Goal: Task Accomplishment & Management: Manage account settings

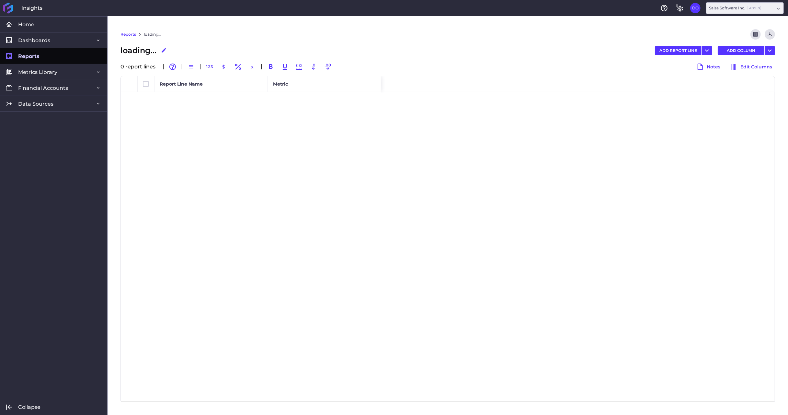
click at [33, 56] on span "Reports" at bounding box center [28, 56] width 21 height 7
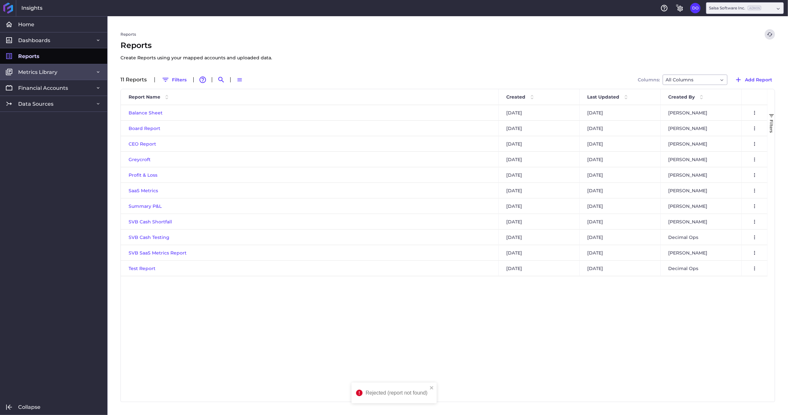
click at [39, 75] on link "Metrics Library" at bounding box center [53, 72] width 107 height 16
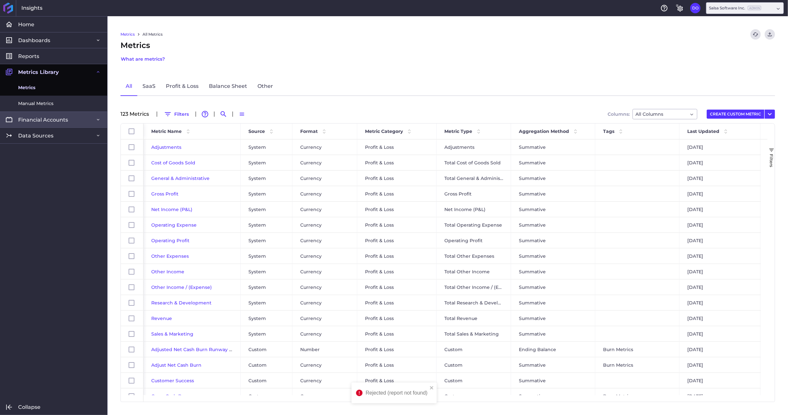
click at [34, 120] on span "Financial Accounts" at bounding box center [43, 119] width 50 height 7
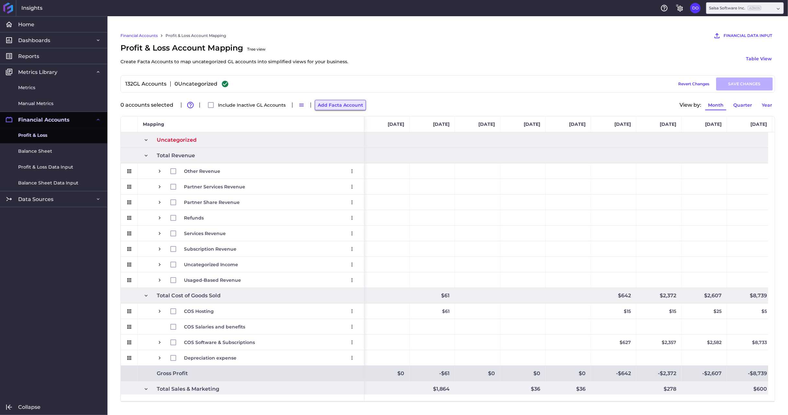
click at [344, 105] on button "Add Facta Account" at bounding box center [340, 105] width 51 height 10
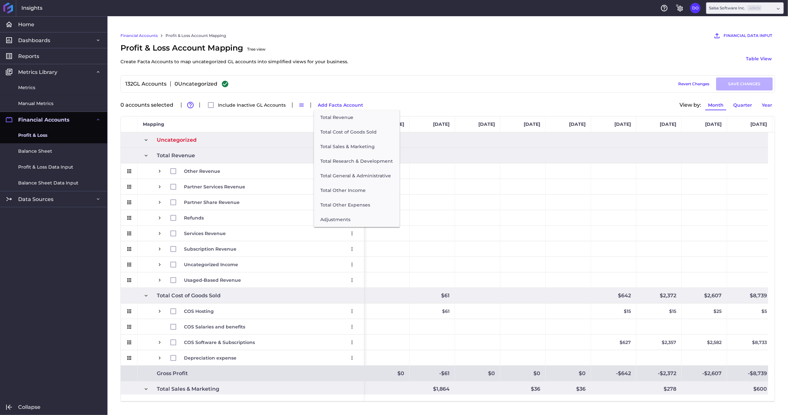
click at [427, 98] on div "0 accounts selected Advanced table features Include Inactive GL Accounts Switch…" at bounding box center [448, 105] width 655 height 14
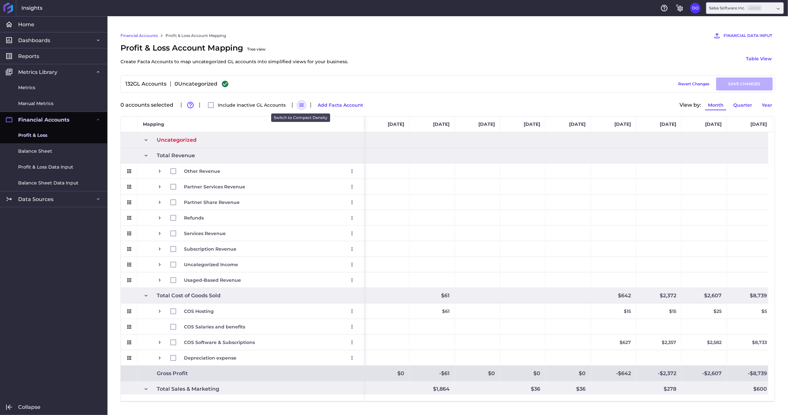
click at [300, 104] on icon "button" at bounding box center [302, 105] width 6 height 6
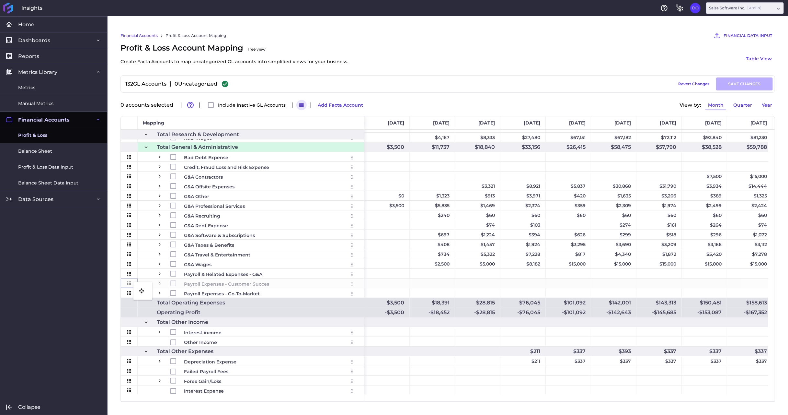
drag, startPoint x: 131, startPoint y: 283, endPoint x: 137, endPoint y: 286, distance: 6.7
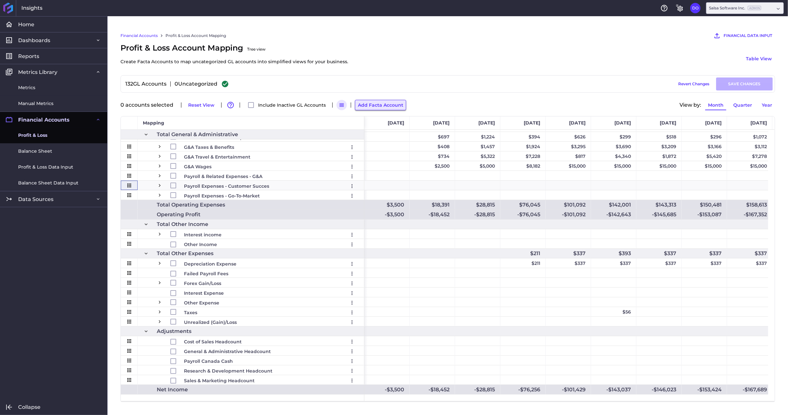
click at [377, 105] on button "Add Facta Account" at bounding box center [380, 105] width 51 height 10
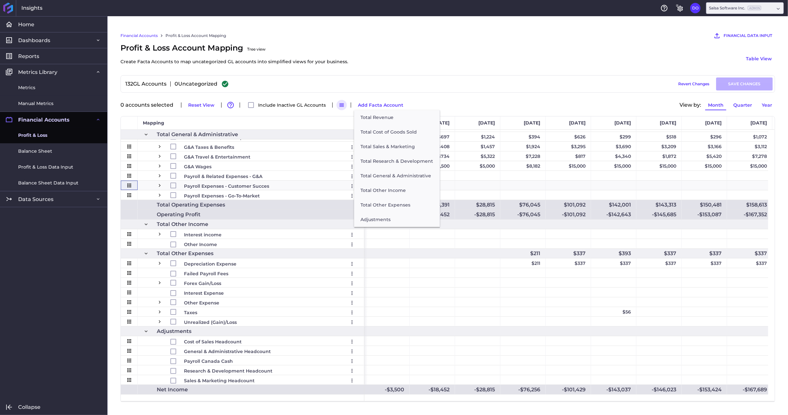
click at [393, 83] on div "132 GL Accounts 0 Uncategorized Draft Saved Revert Changes SAVE CHANGES" at bounding box center [448, 83] width 650 height 13
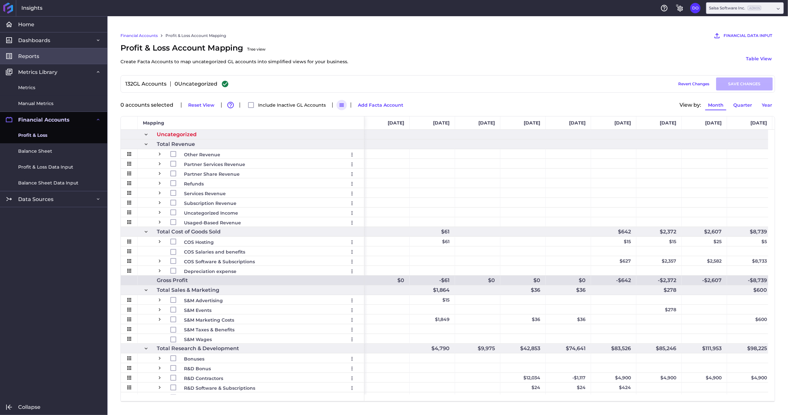
click at [29, 51] on link "Reports" at bounding box center [53, 56] width 107 height 16
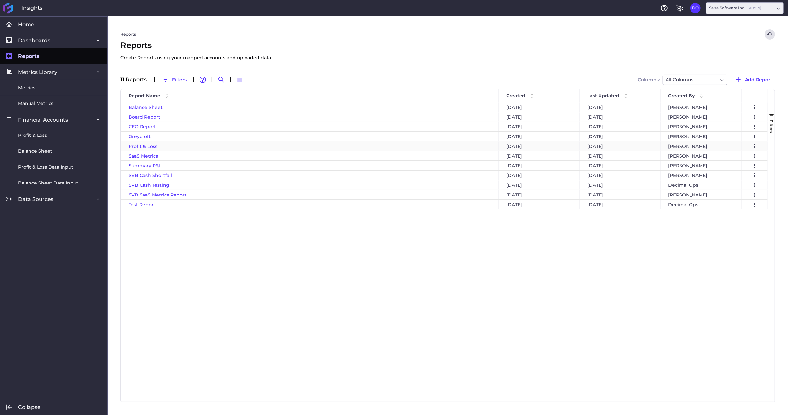
click at [144, 147] on span "Profit & Loss" at bounding box center [143, 146] width 29 height 6
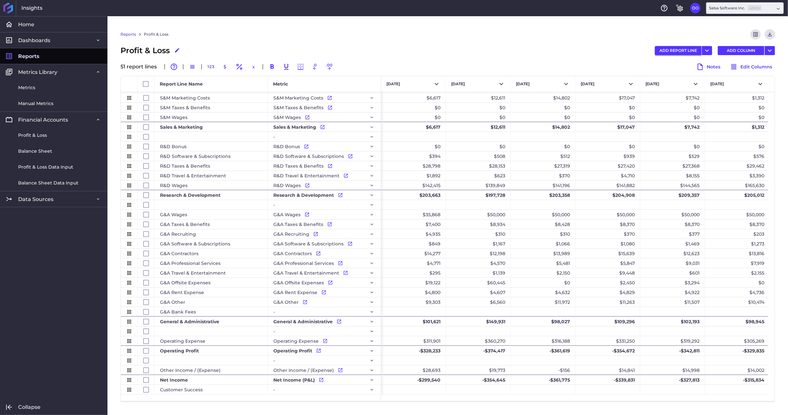
click at [670, 51] on button "ADD REPORT LINE" at bounding box center [678, 50] width 47 height 9
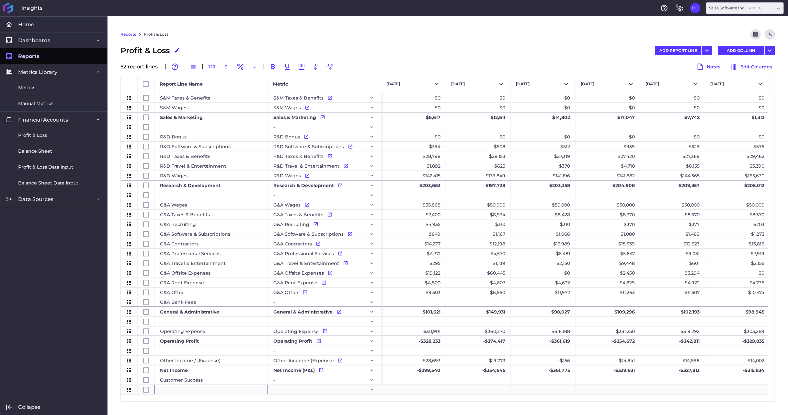
click at [262, 390] on div "Press SPACE to select this row." at bounding box center [211, 389] width 113 height 9
click at [288, 389] on div "-" at bounding box center [325, 389] width 102 height 9
click at [373, 389] on icon "Press SPACE to select this row." at bounding box center [372, 390] width 3 height 2
type input "c"
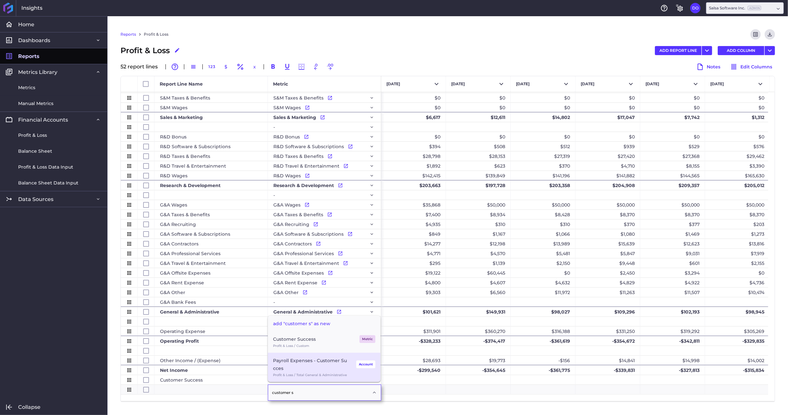
type input "customer s"
click at [320, 366] on div "Payroll Expenses - Customer Succes" at bounding box center [311, 364] width 76 height 16
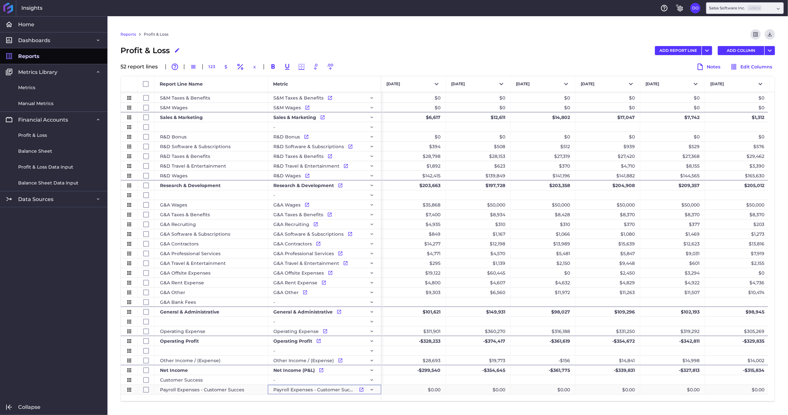
click at [231, 389] on div "Payroll Expenses - Customer Succes" at bounding box center [211, 389] width 113 height 9
click at [362, 390] on icon "Press SPACE to select this row." at bounding box center [361, 389] width 5 height 5
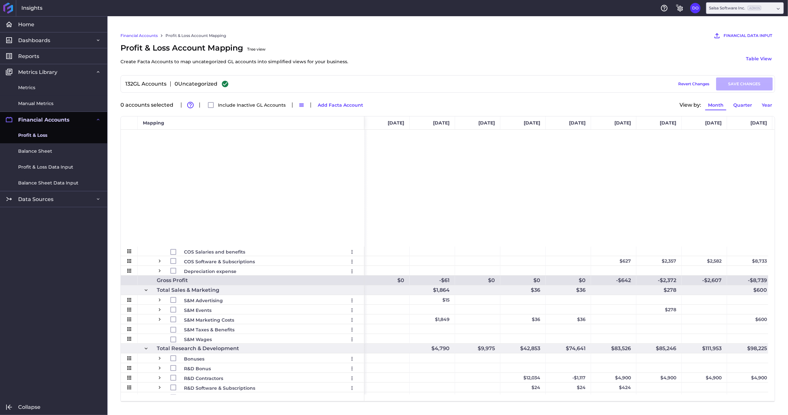
scroll to position [214, 0]
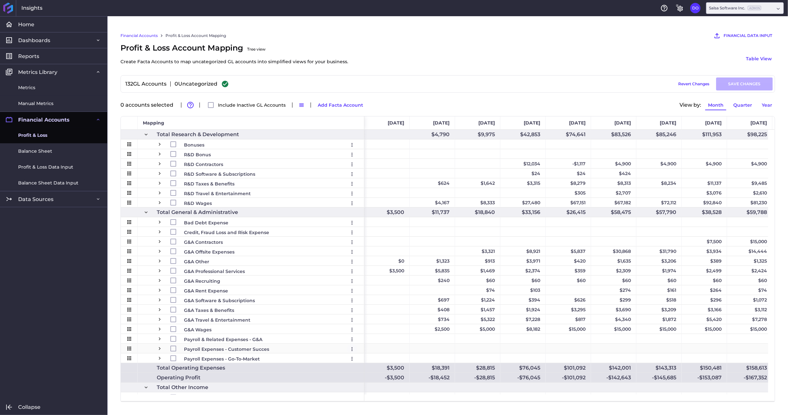
click at [353, 350] on icon "User Menu" at bounding box center [352, 349] width 6 height 6
click at [291, 359] on button "Edit" at bounding box center [315, 359] width 84 height 15
click at [294, 353] on div "Payroll Expenses - Go-To-Market Edit Remove" at bounding box center [251, 357] width 227 height 9
click at [30, 57] on span "Reports" at bounding box center [28, 56] width 21 height 7
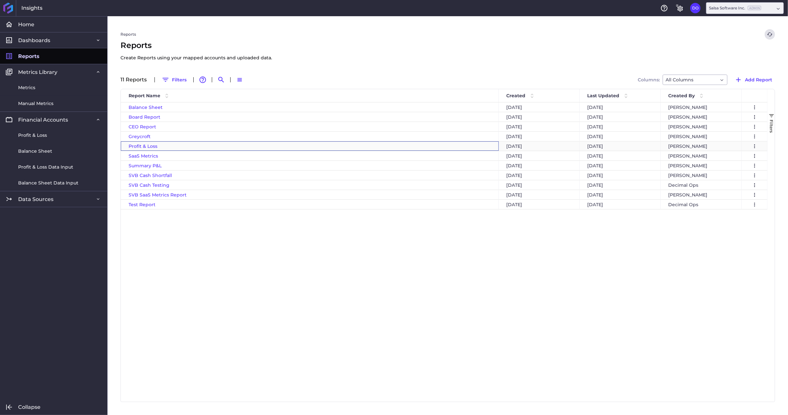
click at [146, 146] on span "Profit & Loss" at bounding box center [143, 146] width 29 height 6
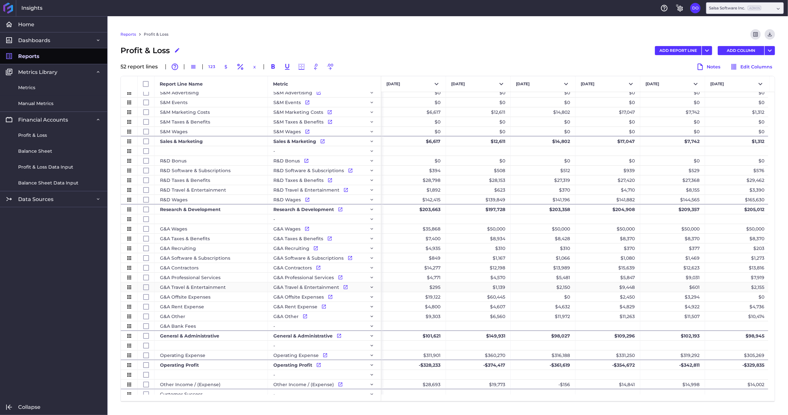
scroll to position [204, 0]
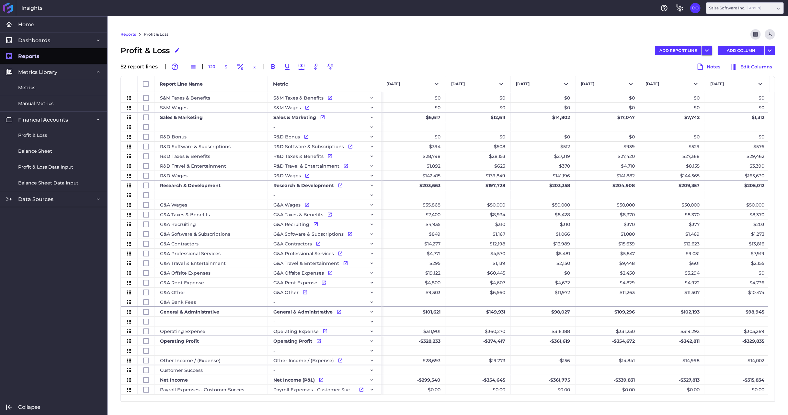
click at [709, 49] on icon "User Menu" at bounding box center [708, 51] width 8 height 8
click at [594, 52] on div "Profit & Loss Edit Report Name ADD REPORT LINE Add Report Line Add Multiple Rep…" at bounding box center [448, 51] width 655 height 12
click at [684, 52] on button "ADD REPORT LINE" at bounding box center [678, 50] width 47 height 9
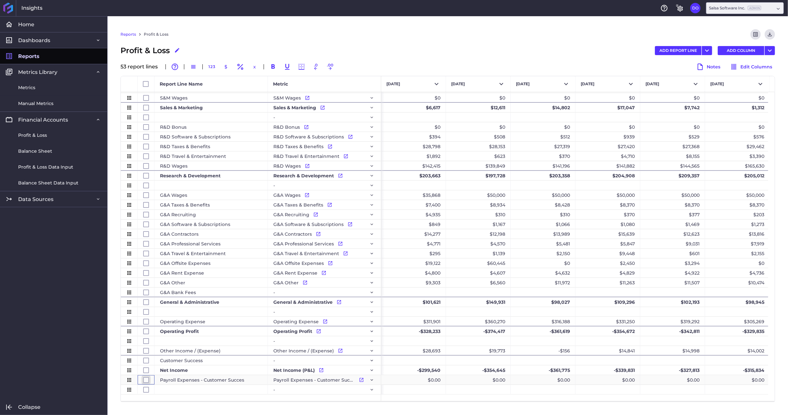
click at [147, 379] on input "Press Space to toggle row selection (unchecked)" at bounding box center [146, 380] width 6 height 6
checkbox input "true"
checkbox input "false"
click at [146, 390] on input "Press Space to toggle row selection (unchecked)" at bounding box center [146, 390] width 6 height 6
checkbox input "true"
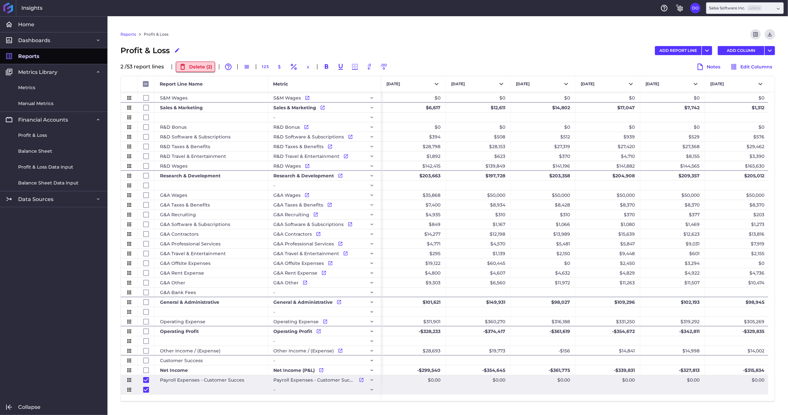
click at [198, 65] on button "Delete ( 2 )" at bounding box center [195, 67] width 39 height 10
checkbox input "false"
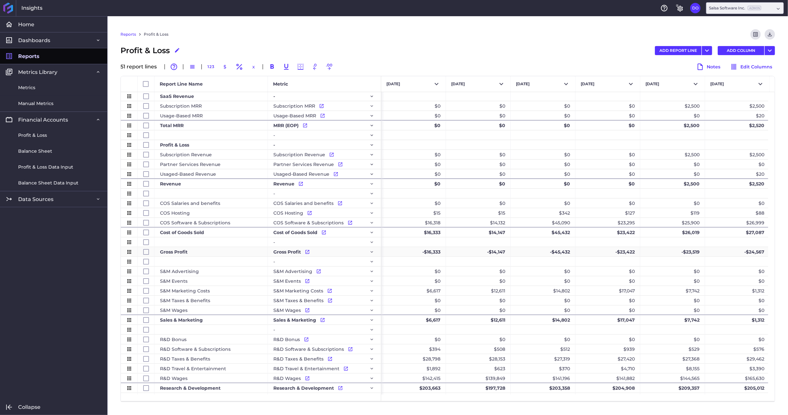
scroll to position [0, 0]
click at [30, 135] on span "Profit & Loss" at bounding box center [32, 135] width 29 height 7
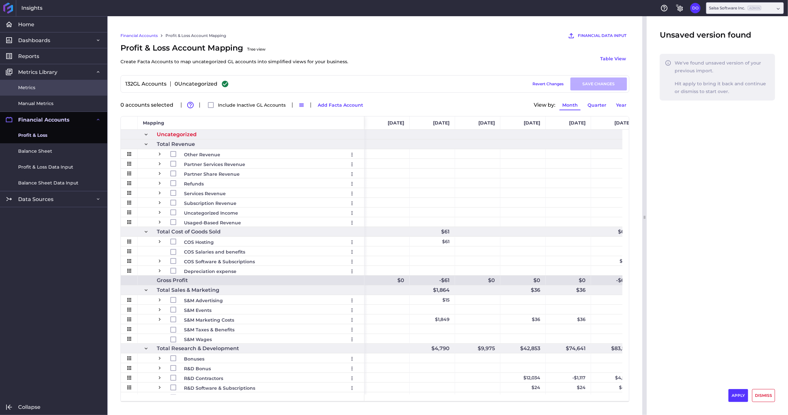
click at [36, 87] on link "Metrics" at bounding box center [53, 88] width 107 height 16
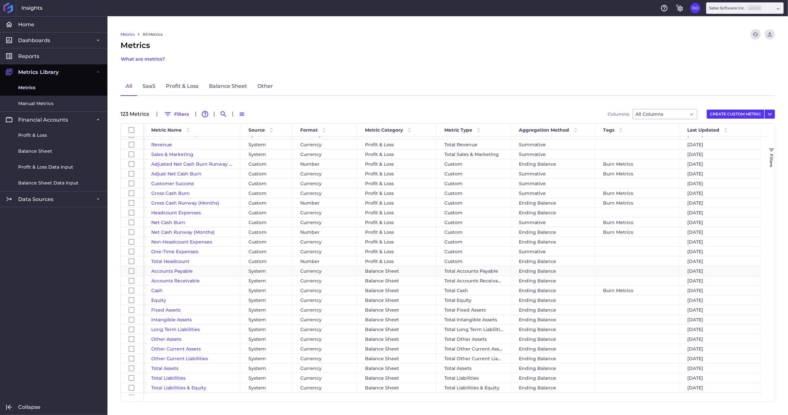
scroll to position [115, 0]
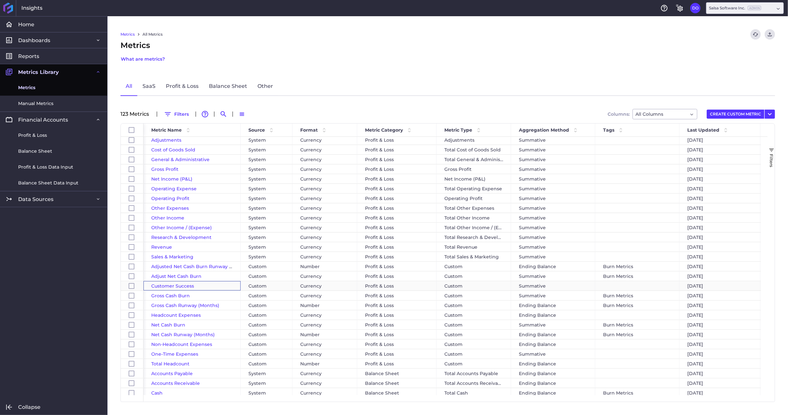
click at [178, 286] on span "Customer Success" at bounding box center [172, 286] width 43 height 6
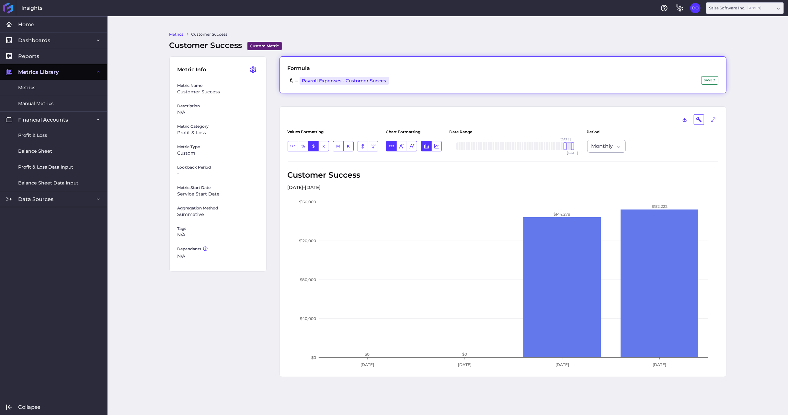
click at [410, 78] on div "= Payroll Expenses - Customer Succes Profit & Loss / Total General & Administra…" at bounding box center [503, 80] width 431 height 9
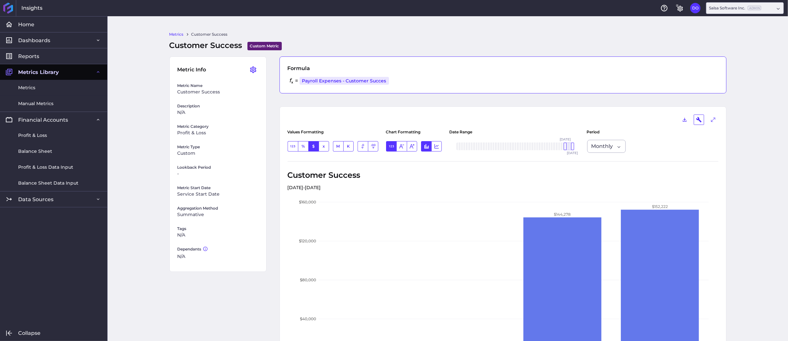
click at [398, 79] on div "= Payroll Expenses - Customer Succes Profit & Loss / Total General & Administra…" at bounding box center [503, 80] width 431 height 9
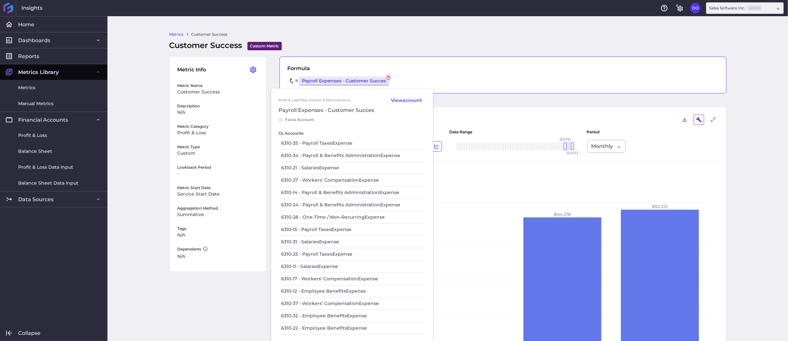
click at [387, 77] on icon at bounding box center [388, 77] width 3 height 3
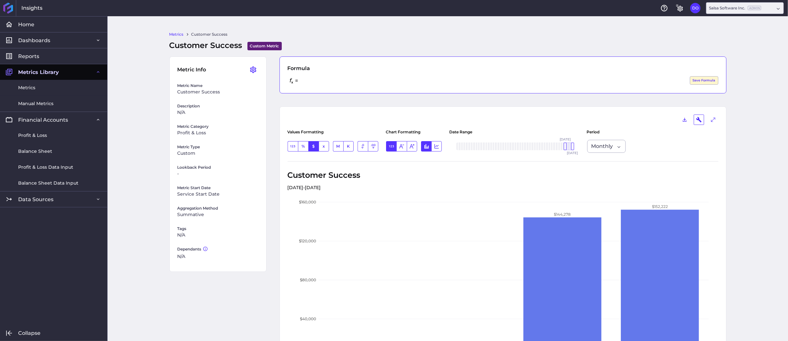
click at [362, 83] on div "= Hit Enter to Save Save Formula" at bounding box center [503, 80] width 431 height 9
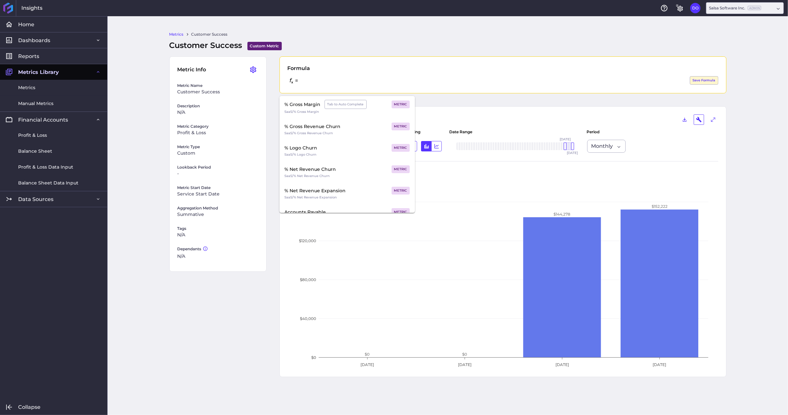
click at [199, 307] on div "Metric Info Edit Metric Duplicate Metric Delete Metric Metric Name Customer Suc…" at bounding box center [447, 222] width 557 height 333
click at [235, 301] on div "Metric Info Edit Metric Duplicate Metric Delete Metric Metric Name Customer Suc…" at bounding box center [447, 222] width 557 height 333
click at [751, 99] on div "Metrics Customer Success Customer Success Custom Metric Custom Metric allows yo…" at bounding box center [448, 215] width 681 height 399
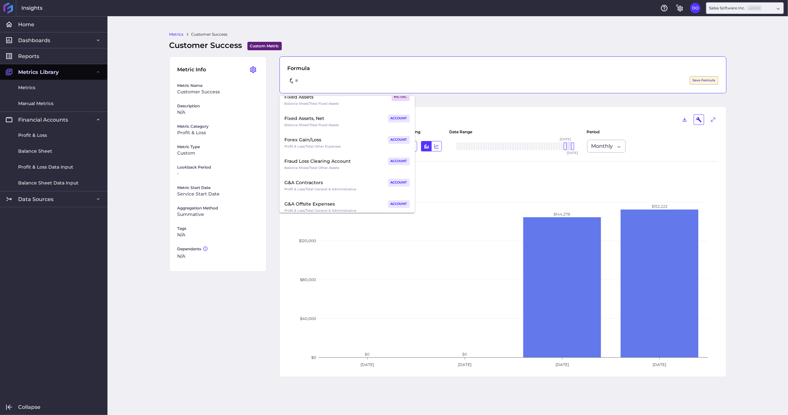
click at [338, 84] on div "= Hit Enter to Save Save Formula" at bounding box center [503, 80] width 431 height 9
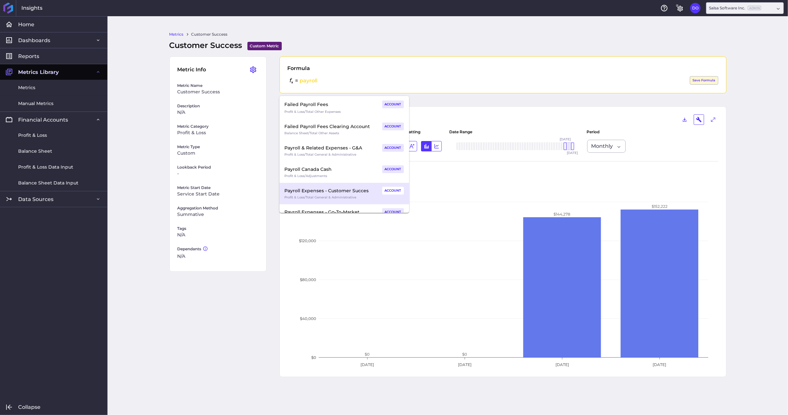
click at [329, 190] on div "Payroll Expenses - Customer Succes" at bounding box center [327, 191] width 84 height 8
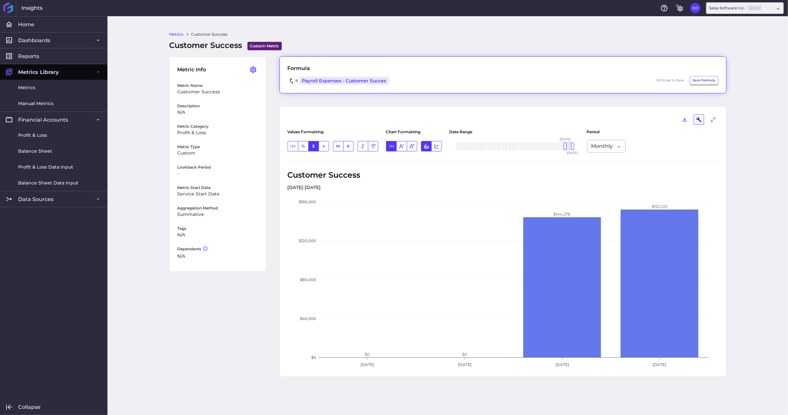
click at [712, 83] on button "Save Formula" at bounding box center [704, 80] width 29 height 8
click at [179, 34] on link "Metrics" at bounding box center [176, 34] width 14 height 6
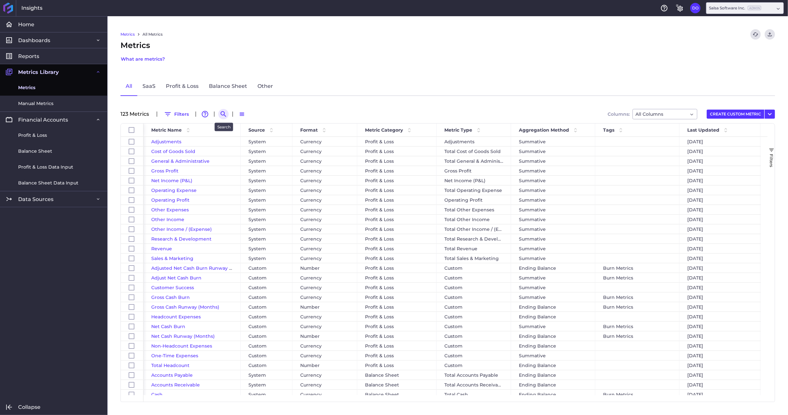
click at [222, 114] on icon "Search by" at bounding box center [224, 114] width 6 height 6
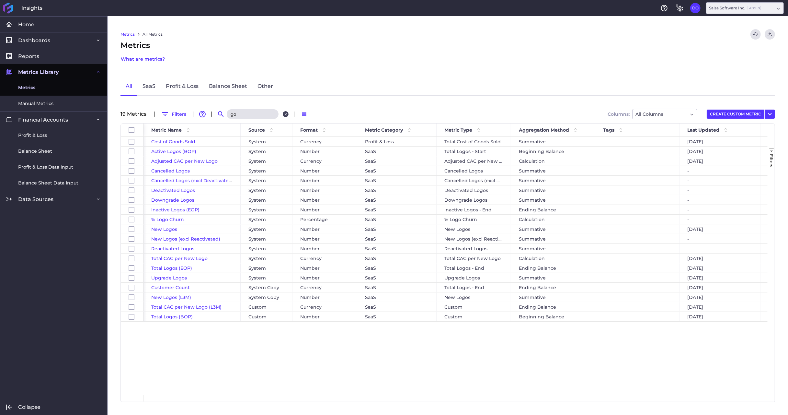
type input "go"
click at [287, 112] on icon "Close search" at bounding box center [286, 114] width 4 height 4
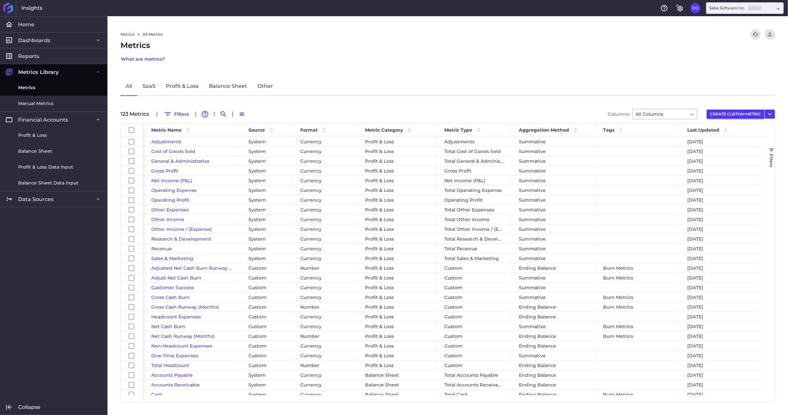
click at [726, 113] on button "CREATE CUSTOM METRIC" at bounding box center [736, 114] width 58 height 9
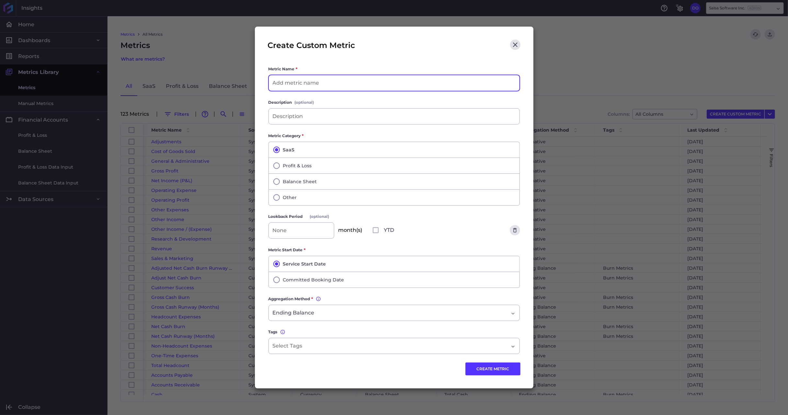
click at [707, 110] on button "CREATE CUSTOM METRIC" at bounding box center [736, 114] width 58 height 9
click at [306, 79] on input at bounding box center [394, 83] width 251 height 16
type input "Go to Market"
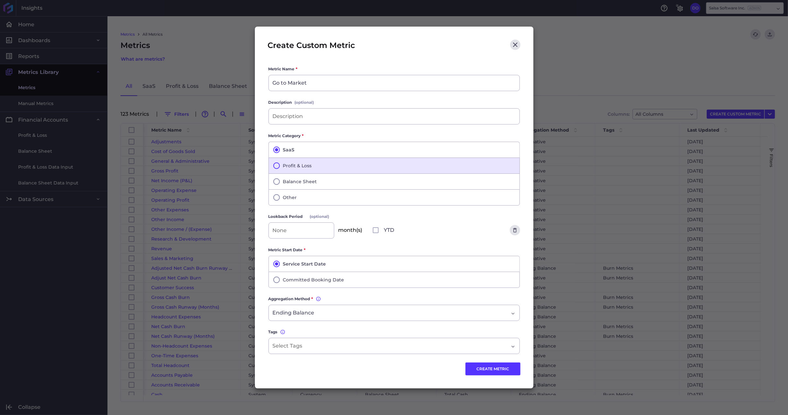
click at [279, 166] on icon "button" at bounding box center [277, 165] width 6 height 6
click at [306, 312] on span "Ending Balance" at bounding box center [294, 313] width 42 height 8
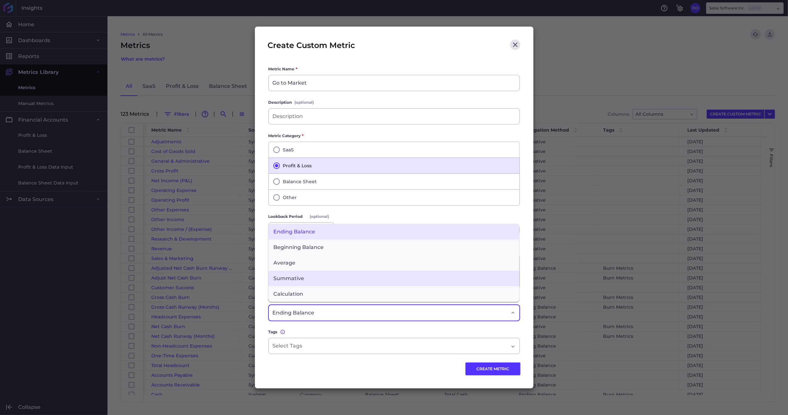
click at [309, 278] on span "Summative" at bounding box center [394, 279] width 251 height 16
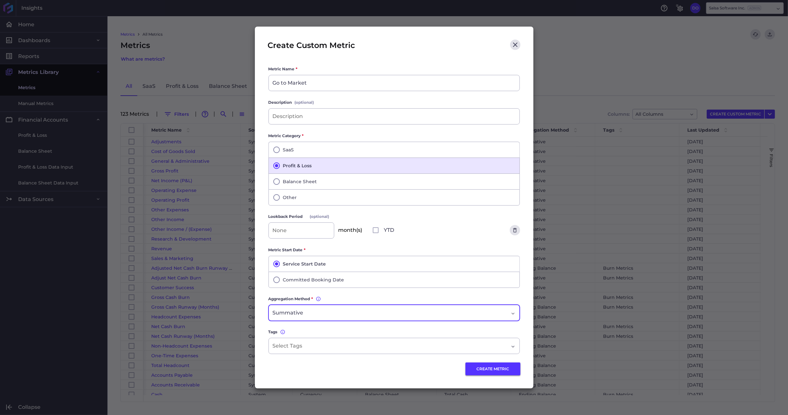
click at [495, 372] on button "CREATE METRIC" at bounding box center [493, 368] width 55 height 13
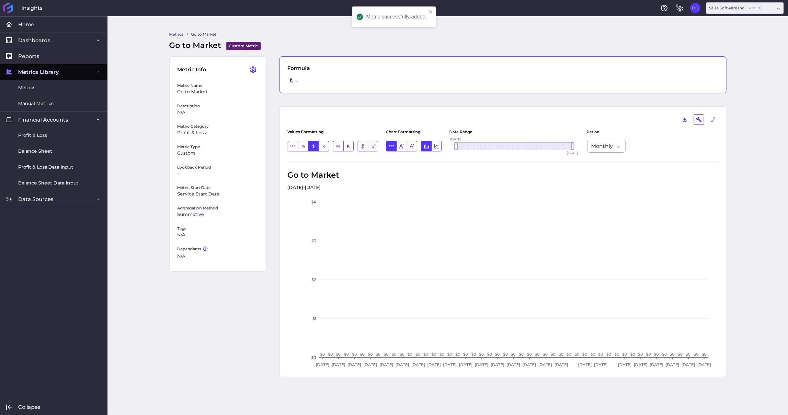
click at [329, 75] on div "Formula = SAVED" at bounding box center [503, 74] width 447 height 37
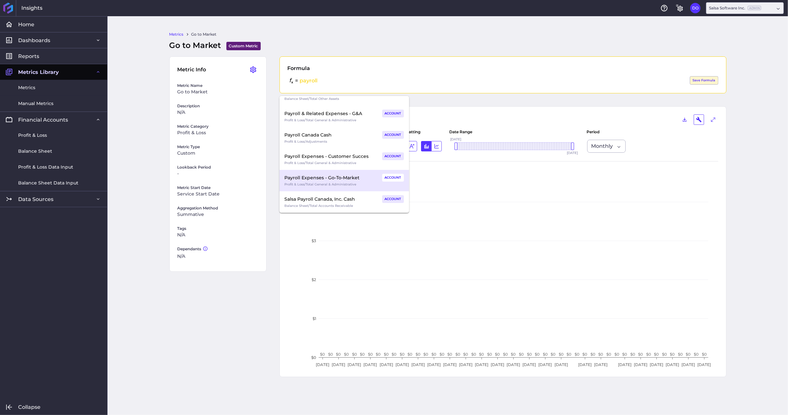
click at [330, 185] on div "Profit & Loss / Total General & Administrative" at bounding box center [344, 184] width 119 height 6
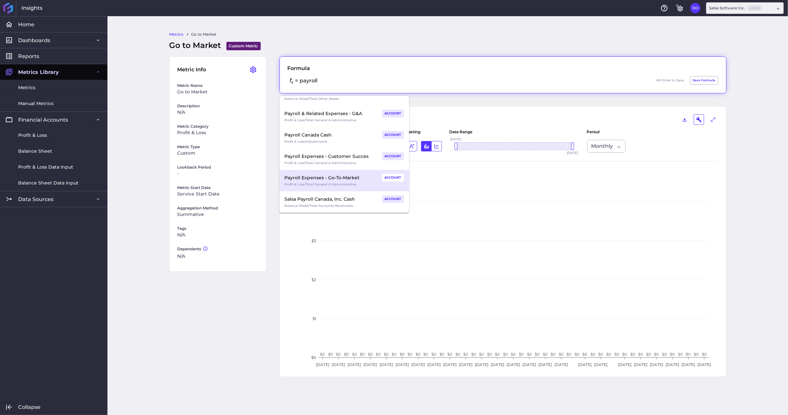
scroll to position [1295, 0]
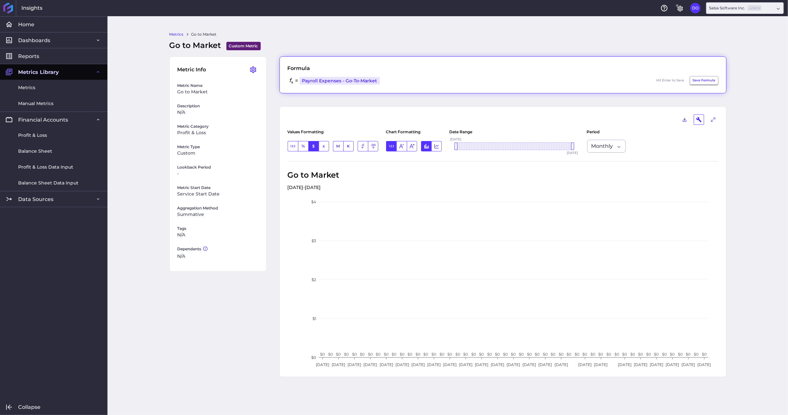
click at [703, 78] on button "Save Formula" at bounding box center [704, 80] width 29 height 8
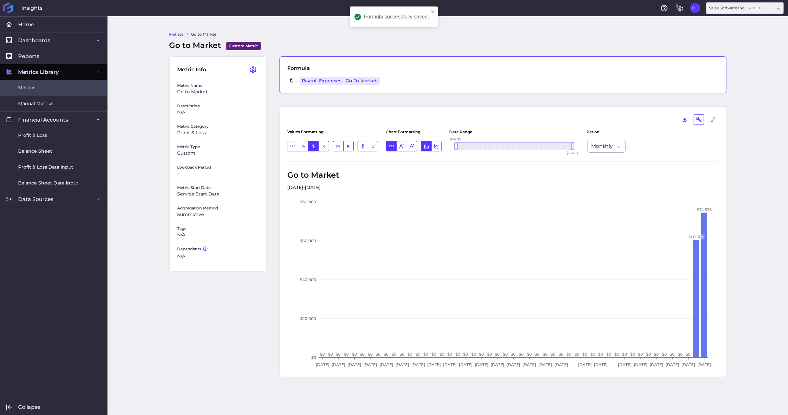
click at [29, 87] on span "Metrics" at bounding box center [26, 87] width 17 height 7
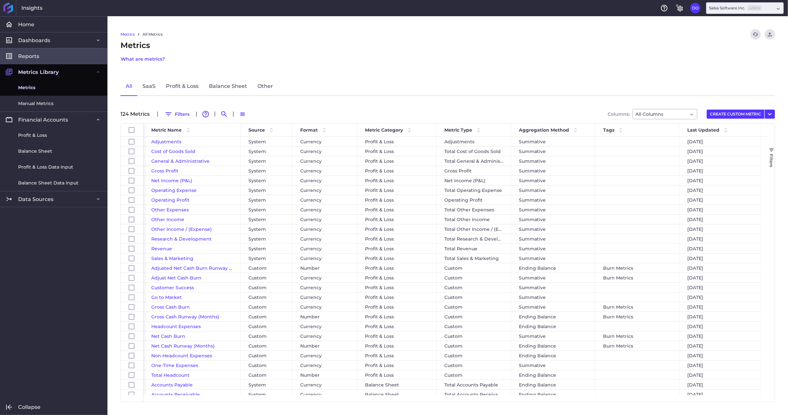
click at [32, 55] on span "Reports" at bounding box center [28, 56] width 21 height 7
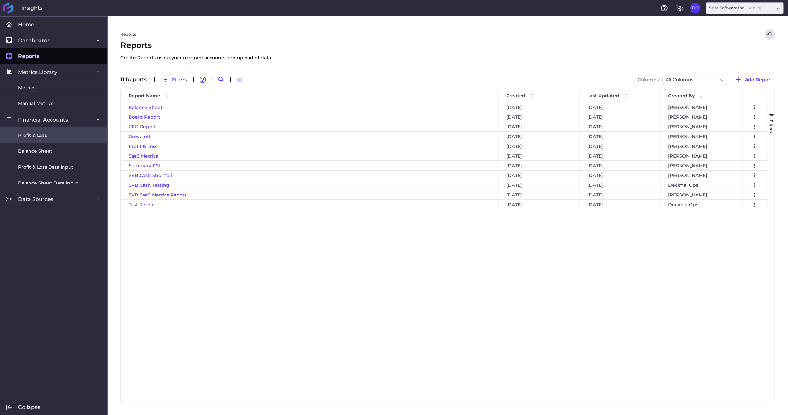
click at [36, 137] on span "Profit & Loss" at bounding box center [32, 135] width 29 height 7
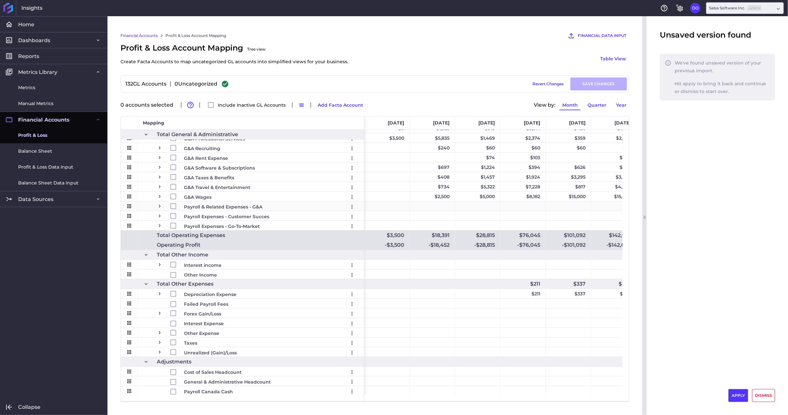
scroll to position [364, 0]
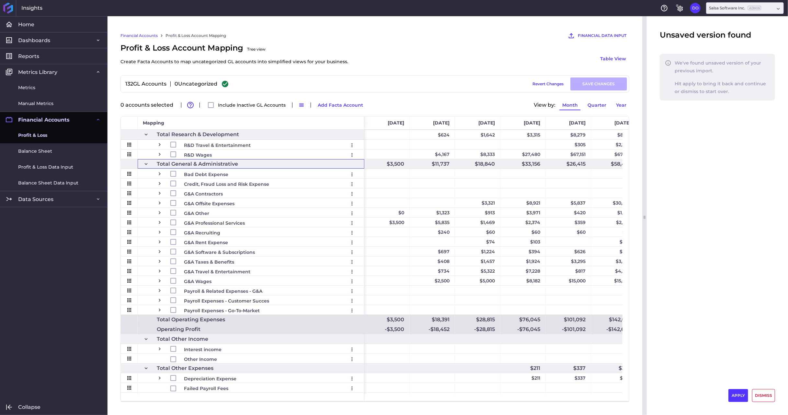
click at [147, 165] on span at bounding box center [146, 164] width 6 height 6
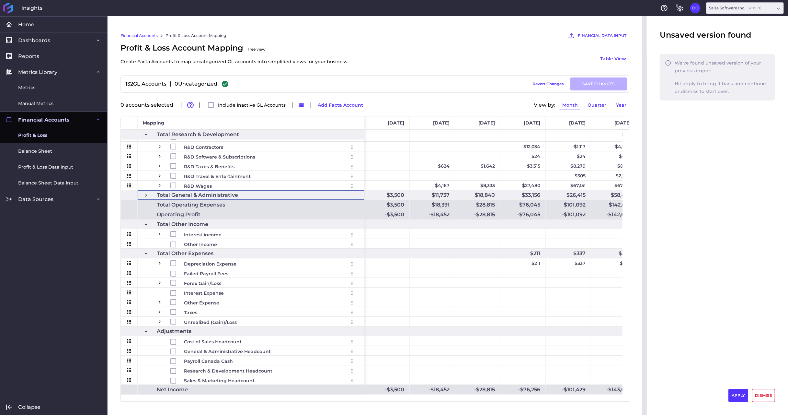
click at [147, 192] on span at bounding box center [146, 195] width 6 height 6
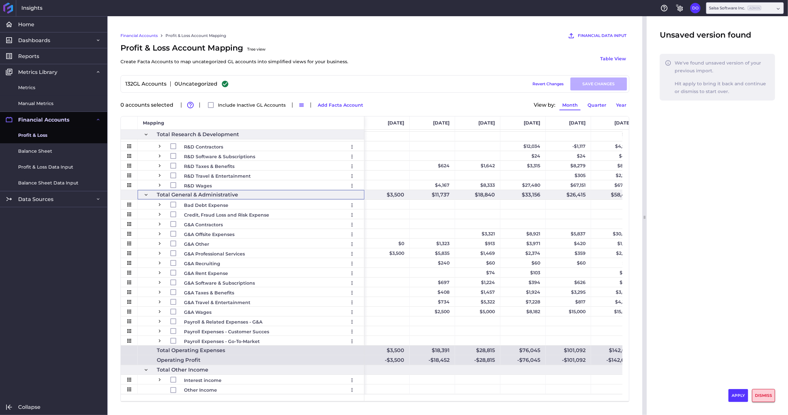
click at [763, 397] on button "DISMISS" at bounding box center [763, 395] width 23 height 13
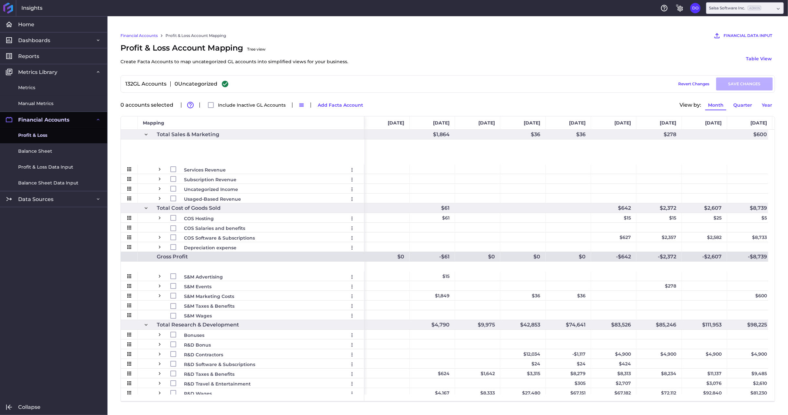
scroll to position [0, 0]
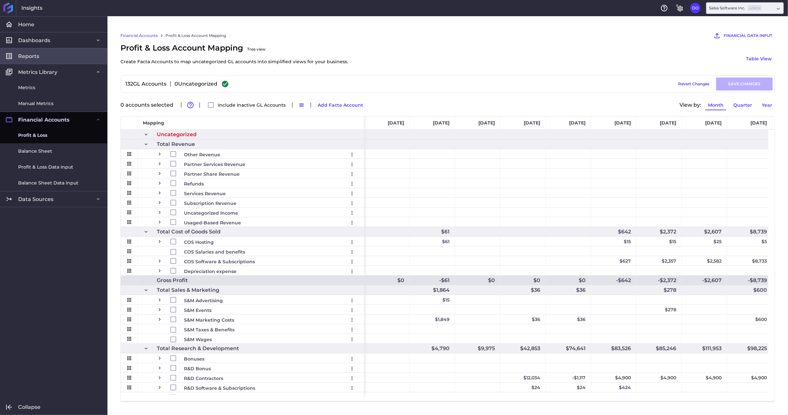
click at [34, 56] on span "Reports" at bounding box center [28, 56] width 21 height 7
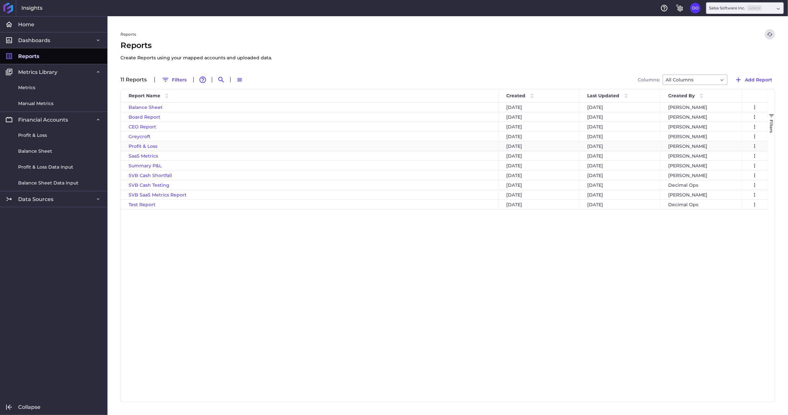
click at [142, 147] on span "Profit & Loss" at bounding box center [143, 146] width 29 height 6
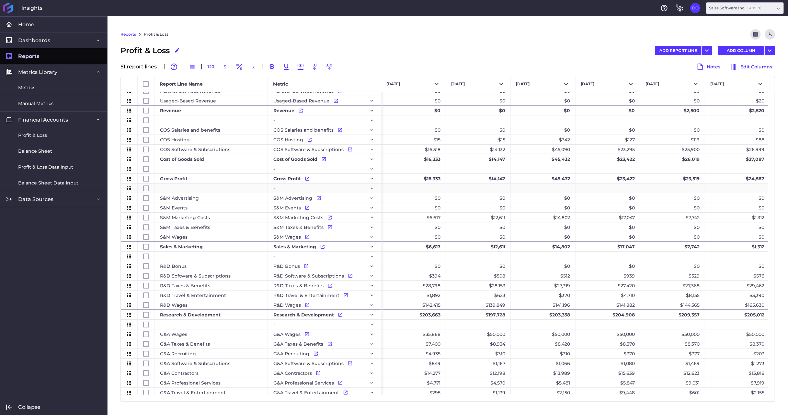
scroll to position [91, 0]
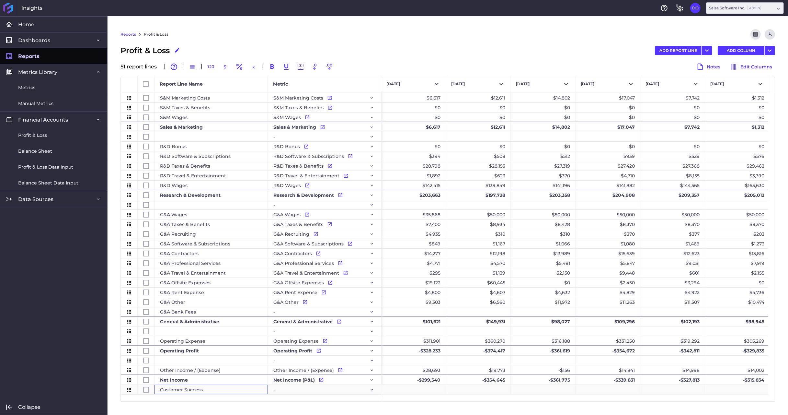
click at [218, 391] on div "Customer Success" at bounding box center [211, 389] width 113 height 9
click at [305, 391] on div "-" at bounding box center [325, 389] width 102 height 9
click at [216, 391] on div "Customer Success" at bounding box center [211, 389] width 113 height 9
click at [148, 390] on input "Press Space to toggle row selection (unchecked)" at bounding box center [146, 390] width 6 height 6
checkbox input "true"
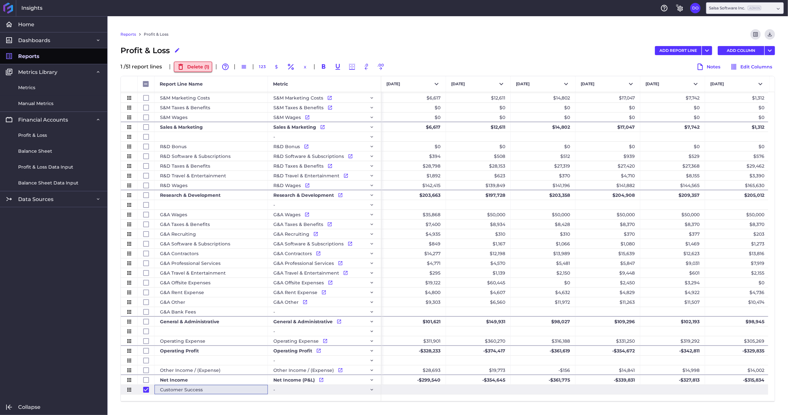
click at [197, 68] on button "Delete ( 1 )" at bounding box center [193, 67] width 38 height 10
checkbox input "false"
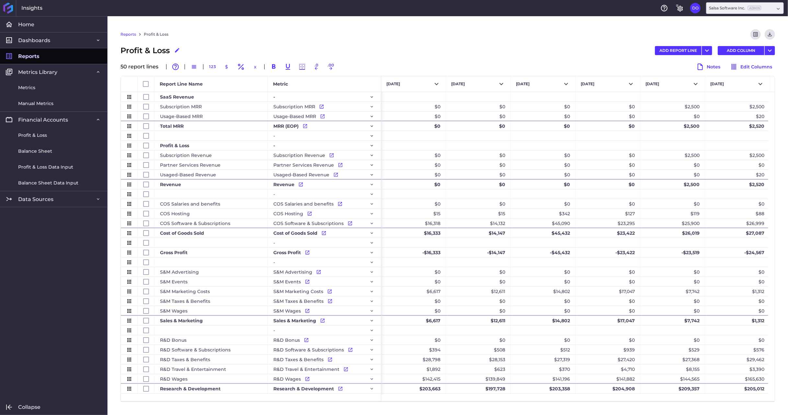
click at [291, 41] on div "Reports Profit & Loss Preview Report Download CSV" at bounding box center [448, 37] width 655 height 16
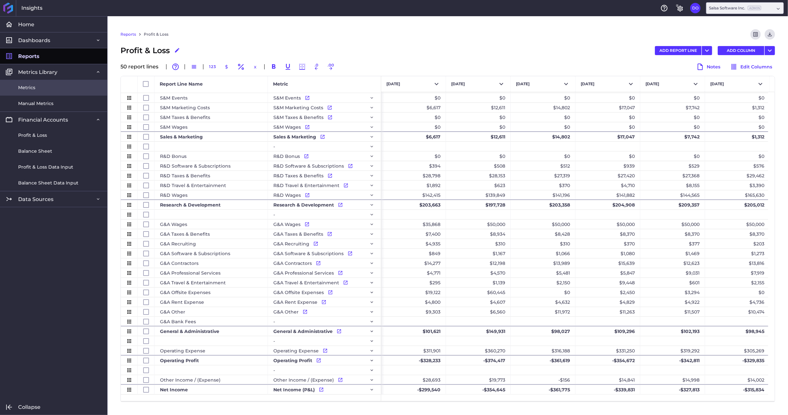
click at [28, 87] on span "Metrics" at bounding box center [26, 87] width 17 height 7
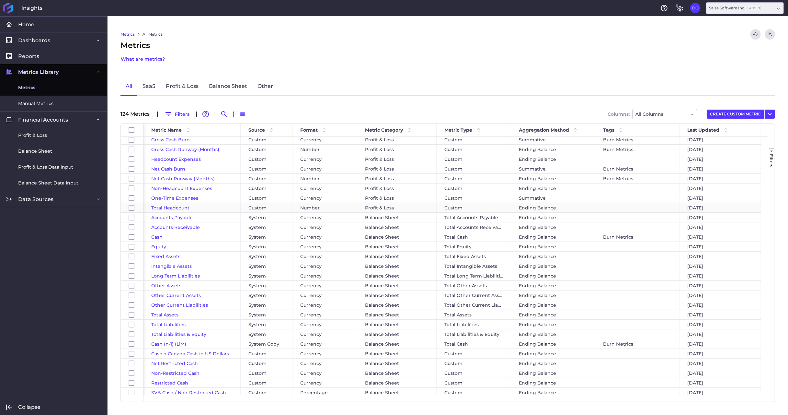
scroll to position [189, 0]
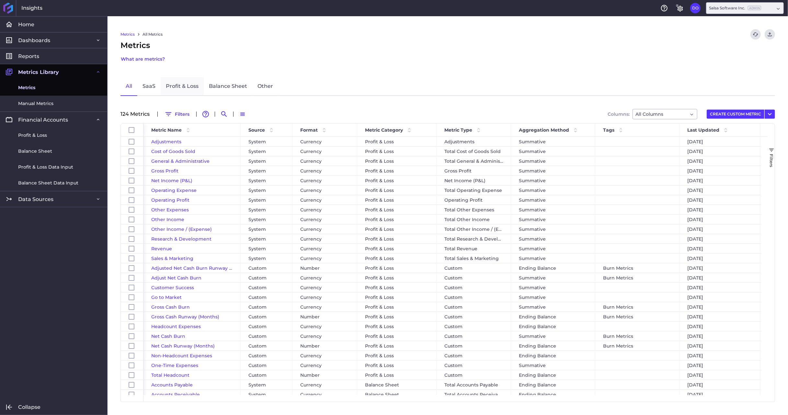
click at [174, 85] on link "Profit & Loss" at bounding box center [182, 86] width 43 height 19
click at [468, 290] on div "Custom" at bounding box center [474, 287] width 75 height 9
click at [470, 288] on div "Custom" at bounding box center [474, 287] width 75 height 9
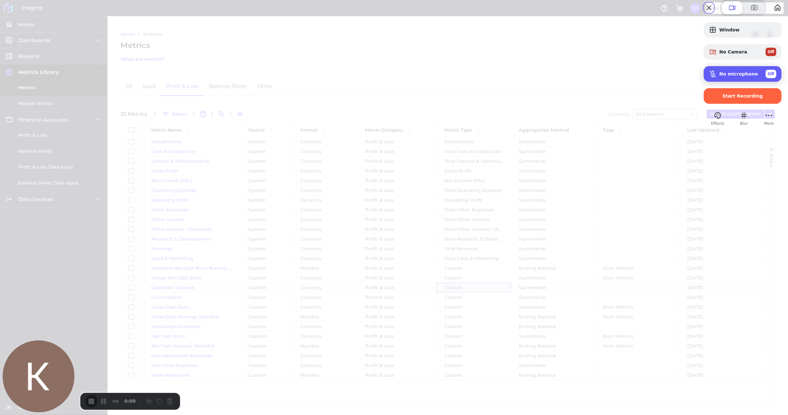
click at [768, 77] on span "Off" at bounding box center [771, 74] width 6 height 6
click at [724, 99] on span "Start Recording" at bounding box center [743, 95] width 41 height 5
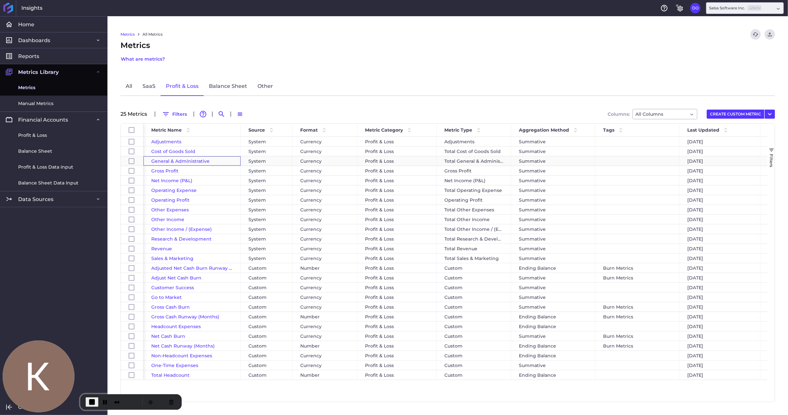
drag, startPoint x: 212, startPoint y: 160, endPoint x: 155, endPoint y: 161, distance: 56.7
click at [155, 161] on div "General & Administrative" at bounding box center [192, 161] width 82 height 9
click at [27, 135] on span "Profit & Loss" at bounding box center [32, 135] width 29 height 7
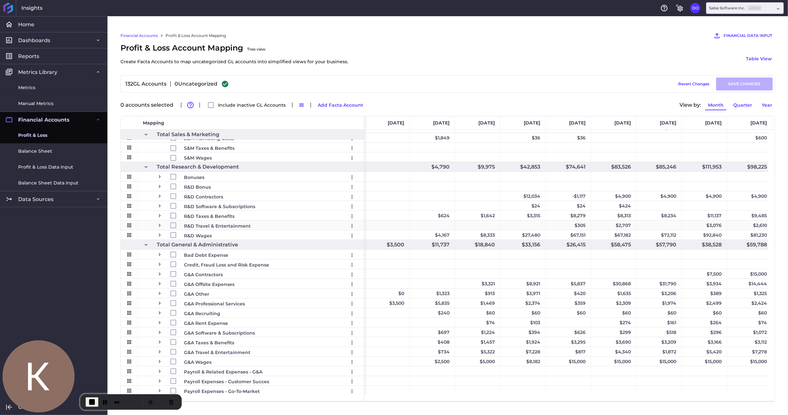
scroll to position [239, 0]
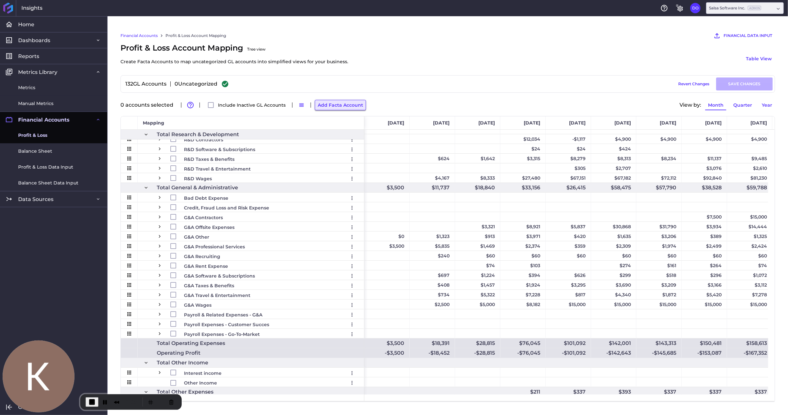
click at [336, 105] on button "Add Facta Account" at bounding box center [340, 105] width 51 height 10
click at [380, 96] on div "132 GL Accounts 0 Uncategorized Draft Saved Revert Changes SAVE CHANGES 0 accou…" at bounding box center [448, 238] width 655 height 327
click at [33, 53] on span "Reports" at bounding box center [28, 56] width 21 height 7
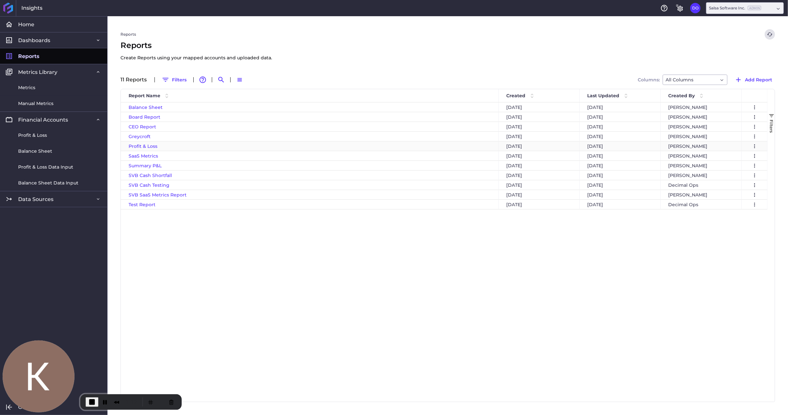
click at [143, 145] on span "Profit & Loss" at bounding box center [143, 146] width 29 height 6
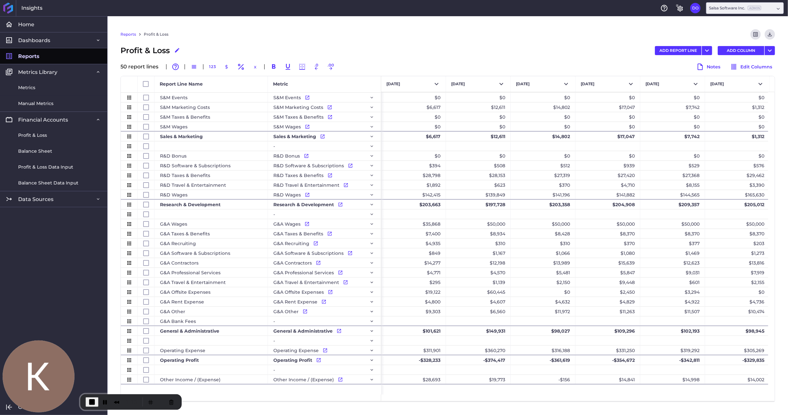
scroll to position [184, 0]
click at [679, 48] on button "ADD REPORT LINE" at bounding box center [678, 50] width 47 height 9
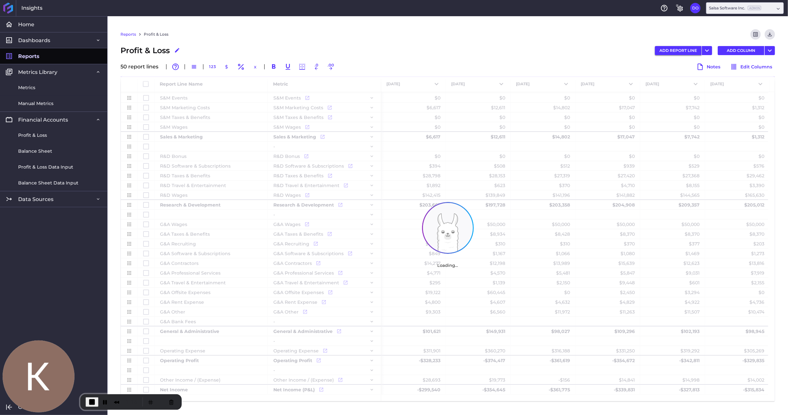
scroll to position [194, 0]
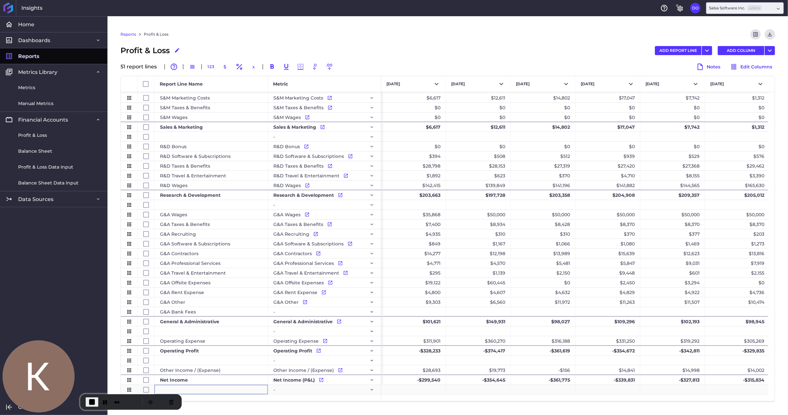
click at [207, 390] on div "Press SPACE to select this row." at bounding box center [211, 389] width 113 height 9
click at [282, 390] on div "-" at bounding box center [325, 389] width 102 height 9
click at [375, 390] on button "Press SPACE to select this row." at bounding box center [372, 390] width 8 height 8
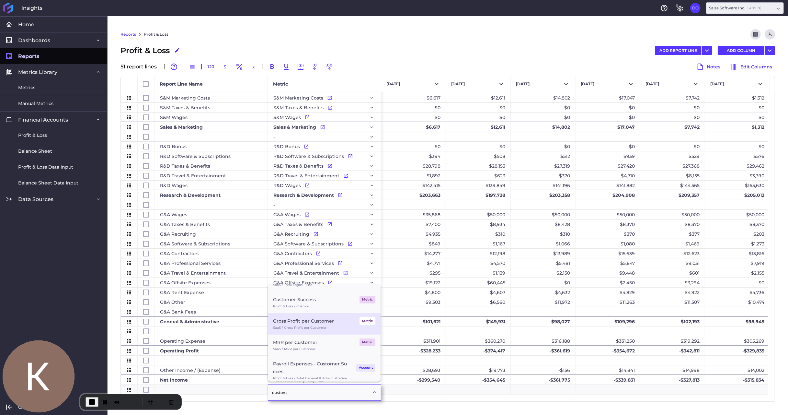
scroll to position [54, 0]
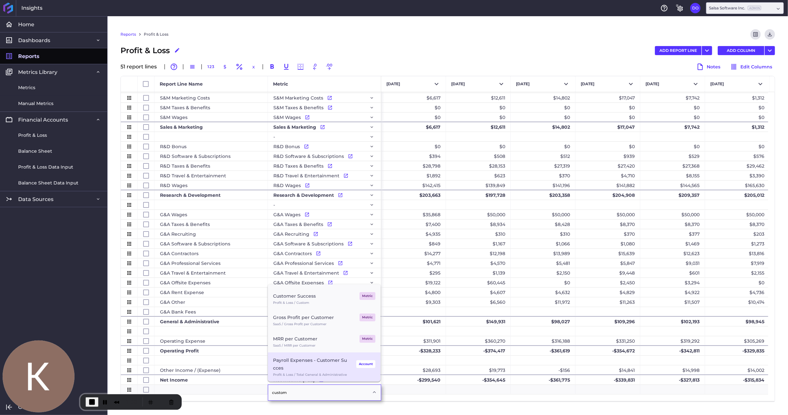
type input "custom"
click at [309, 365] on div "Payroll Expenses - Customer Succes" at bounding box center [311, 364] width 76 height 16
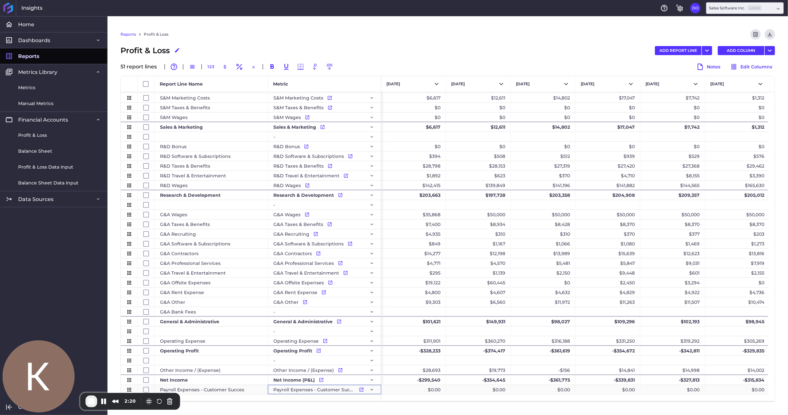
click at [250, 390] on div "Payroll Expenses - Customer Succes" at bounding box center [211, 389] width 113 height 9
click at [144, 387] on input "Press Space to toggle row selection (unchecked)" at bounding box center [146, 390] width 6 height 6
checkbox input "true"
click at [192, 68] on button "Delete ( 1 )" at bounding box center [193, 67] width 38 height 10
checkbox input "false"
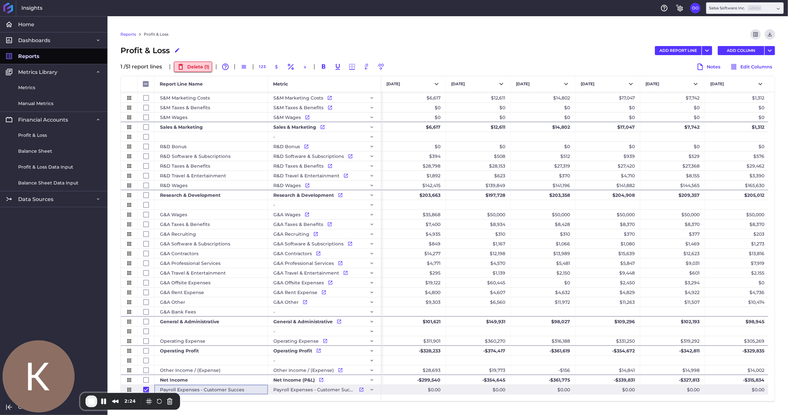
checkbox input "false"
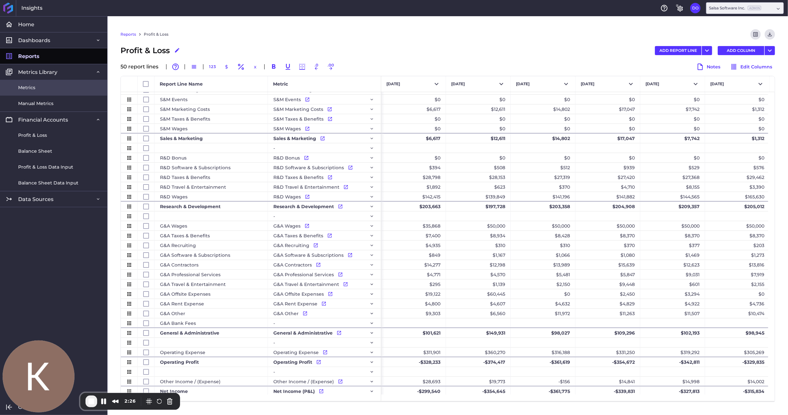
scroll to position [181, 0]
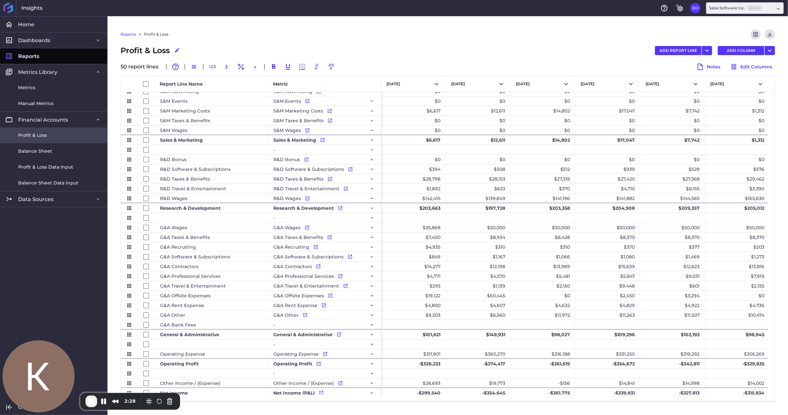
click at [39, 138] on span "Profit & Loss" at bounding box center [32, 135] width 29 height 7
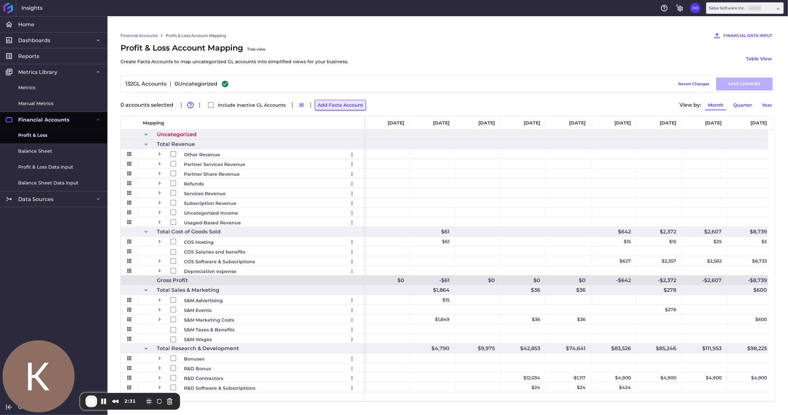
click at [350, 105] on button "Add Facta Account" at bounding box center [340, 105] width 51 height 10
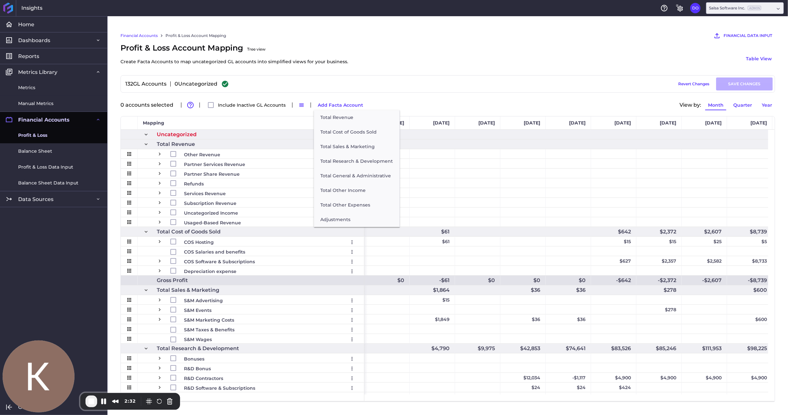
click at [420, 105] on div "0 accounts selected Advanced table features Include Inactive GL Accounts Switch…" at bounding box center [448, 105] width 655 height 14
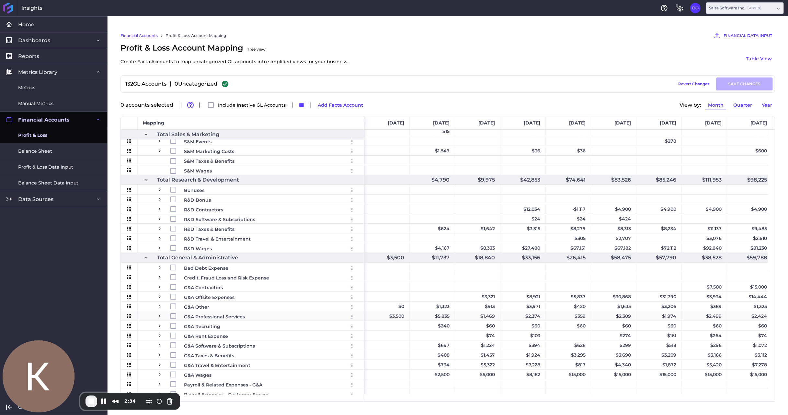
scroll to position [377, 0]
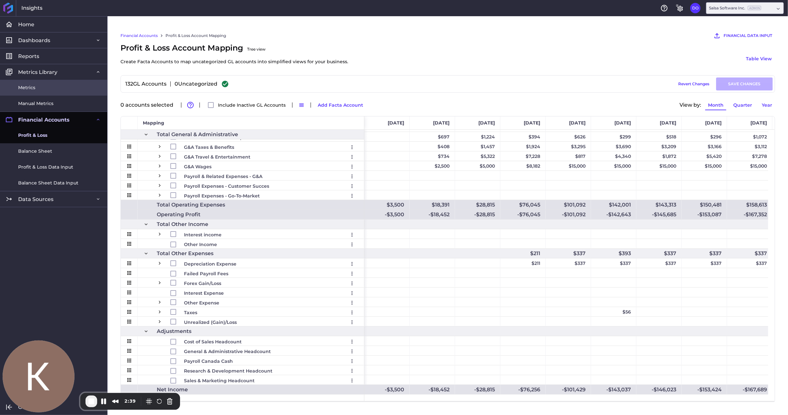
click at [31, 89] on span "Metrics" at bounding box center [26, 87] width 17 height 7
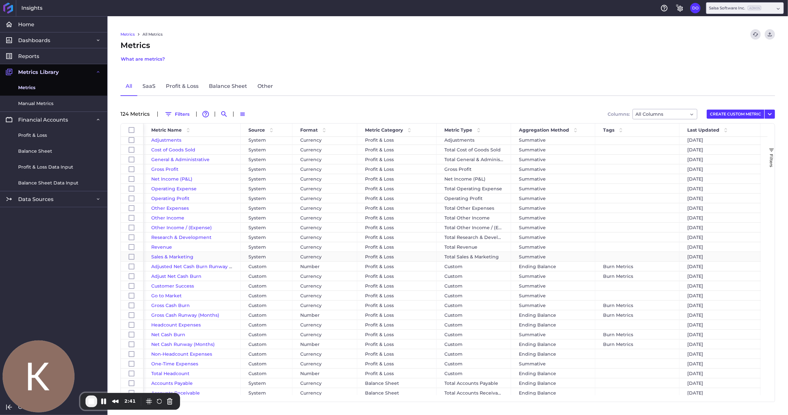
scroll to position [3, 0]
click at [747, 112] on button "CREATE CUSTOM METRIC" at bounding box center [736, 114] width 58 height 9
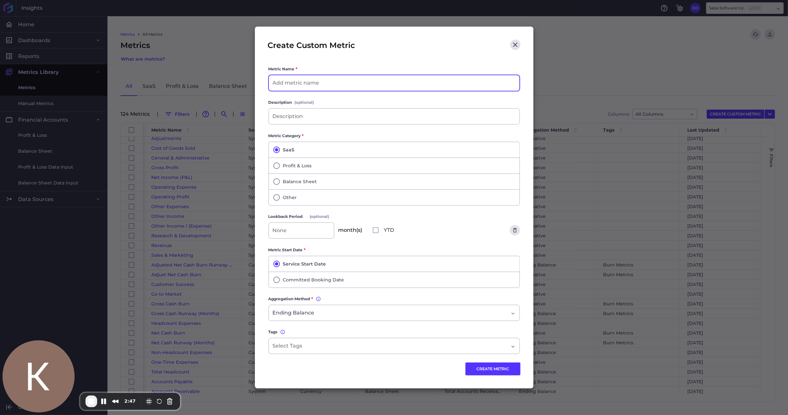
click at [278, 80] on input at bounding box center [394, 83] width 251 height 16
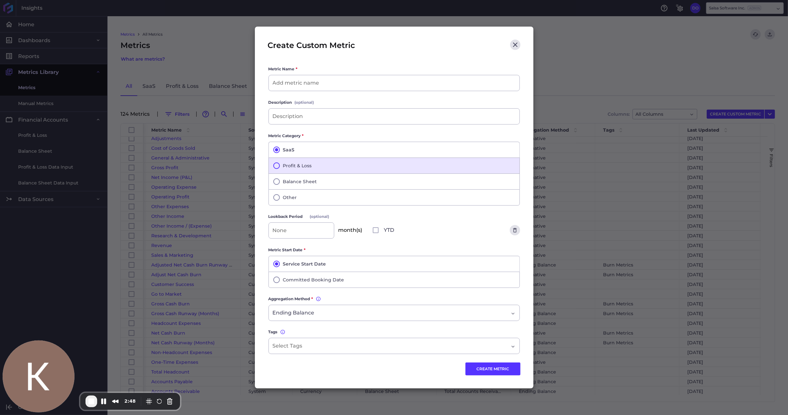
click at [275, 162] on icon "button" at bounding box center [277, 166] width 8 height 8
click at [286, 312] on span "Ending Balance" at bounding box center [294, 313] width 42 height 8
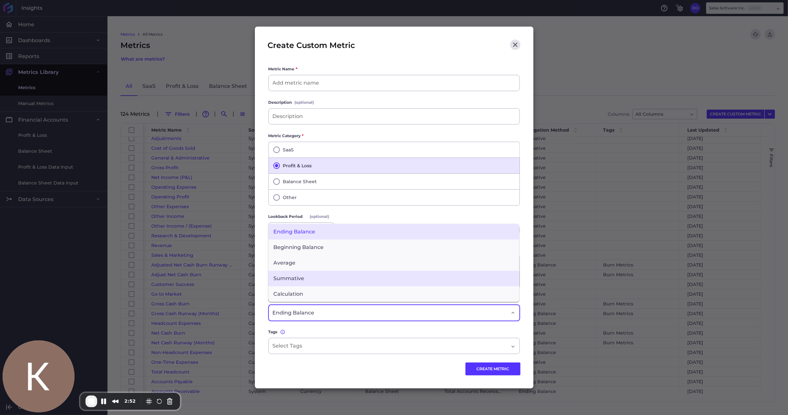
click at [307, 280] on span "Summative" at bounding box center [394, 279] width 251 height 16
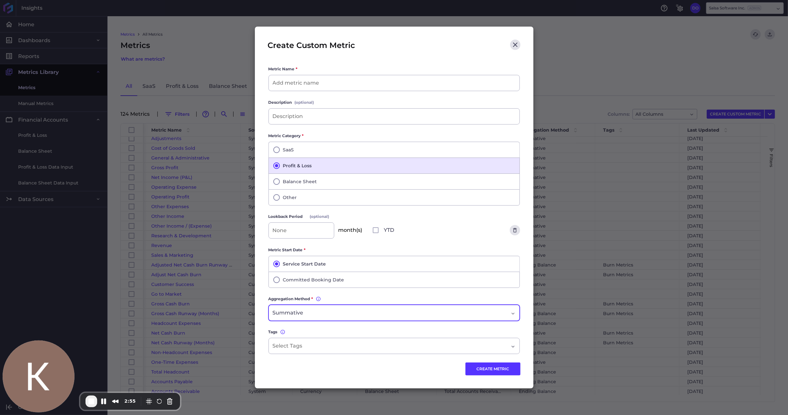
click at [320, 40] on span "Create Custom Metric" at bounding box center [313, 46] width 91 height 13
click at [514, 44] on icon "Close" at bounding box center [515, 44] width 5 height 5
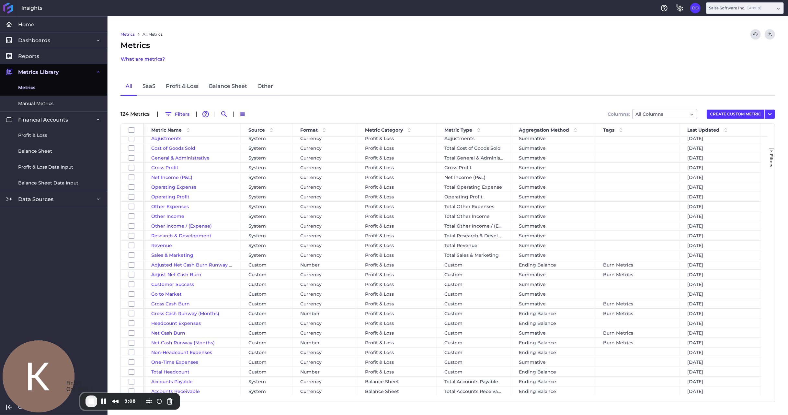
click at [92, 401] on span "End Recording" at bounding box center [91, 401] width 8 height 8
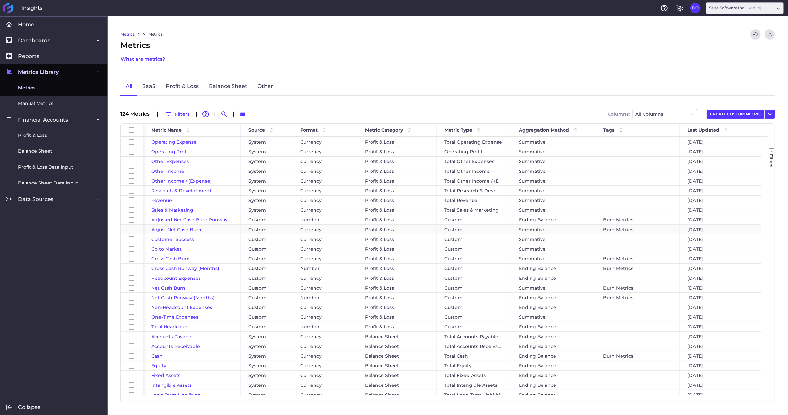
scroll to position [58, 0]
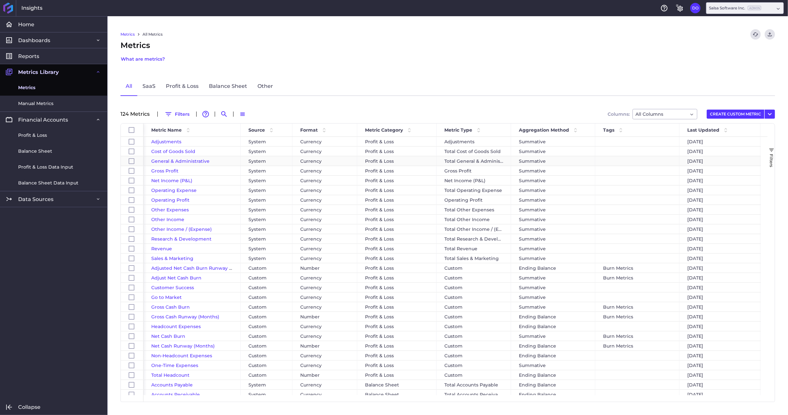
click at [176, 161] on span "General & Administrative" at bounding box center [180, 161] width 58 height 6
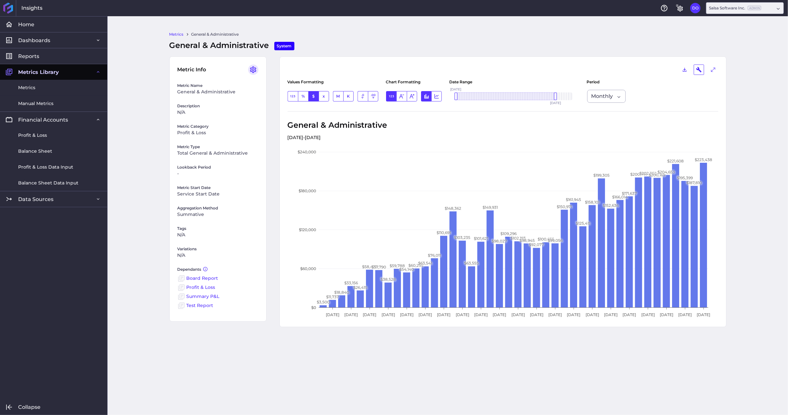
click at [251, 69] on icon "User Menu" at bounding box center [254, 70] width 8 height 8
click at [205, 99] on button "Duplicate Metric" at bounding box center [216, 98] width 84 height 15
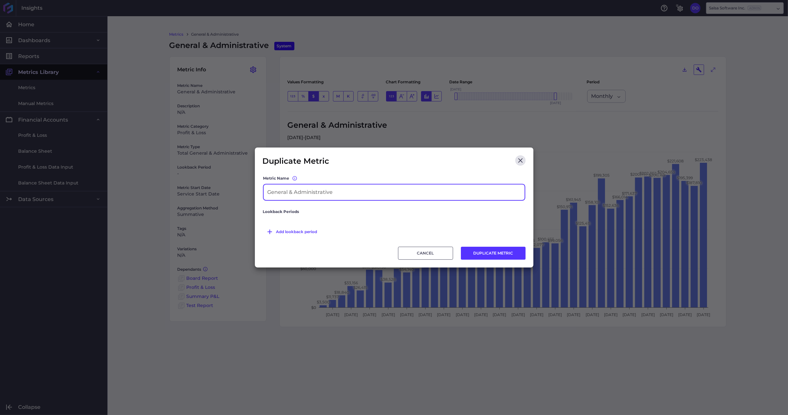
click at [322, 192] on input at bounding box center [394, 192] width 261 height 16
type input "Customer Success2"
click at [504, 251] on button "DUPLICATE METRIC" at bounding box center [493, 253] width 65 height 13
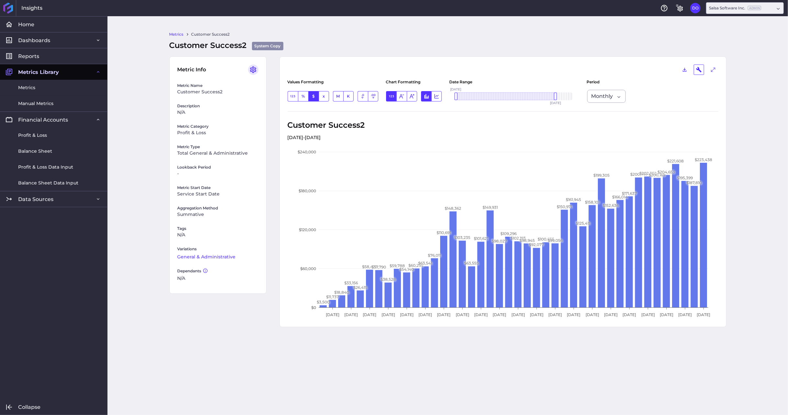
click at [252, 69] on icon "User Menu" at bounding box center [253, 69] width 6 height 6
click at [218, 81] on button "Edit Metric" at bounding box center [216, 83] width 84 height 15
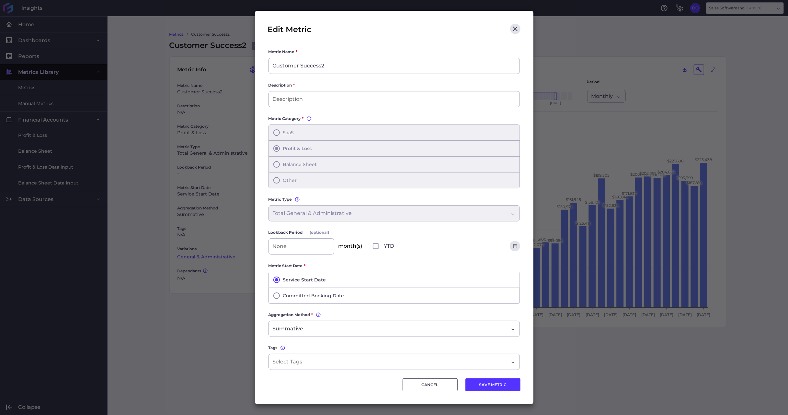
click at [312, 219] on div "Total General & Administrative Total General & Administrative" at bounding box center [394, 213] width 251 height 16
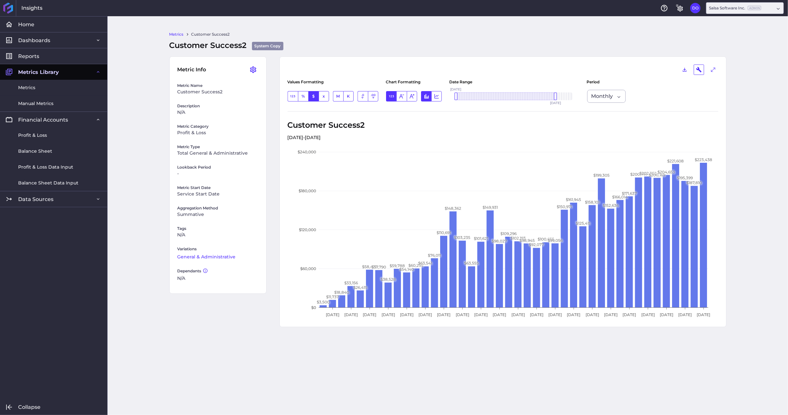
click at [247, 208] on div "Edit Metric Metric Name * Customer Success2 Description * Metric Category * Not…" at bounding box center [394, 207] width 788 height 415
click at [253, 72] on icon "User Menu" at bounding box center [254, 70] width 8 height 8
click at [209, 85] on button "Edit Metric" at bounding box center [216, 83] width 84 height 15
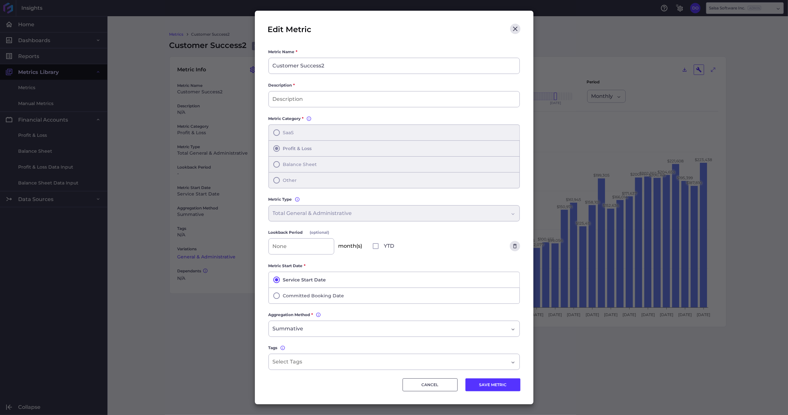
click at [357, 213] on div "Total General & Administrative Total General & Administrative" at bounding box center [394, 213] width 251 height 16
click at [428, 389] on button "CANCEL" at bounding box center [430, 384] width 55 height 13
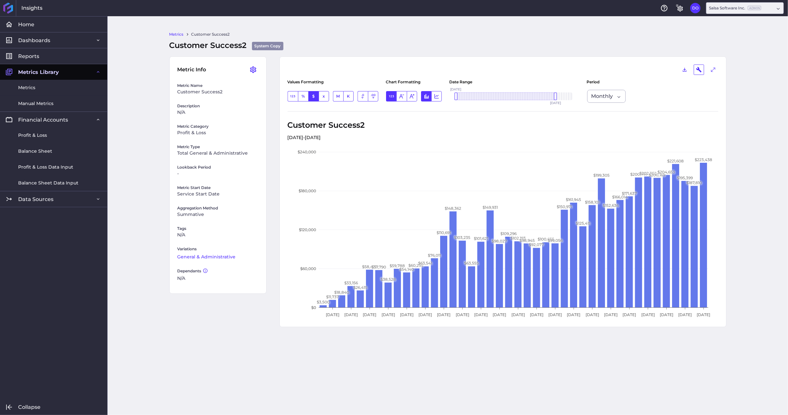
click at [174, 34] on link "Metrics" at bounding box center [176, 34] width 14 height 6
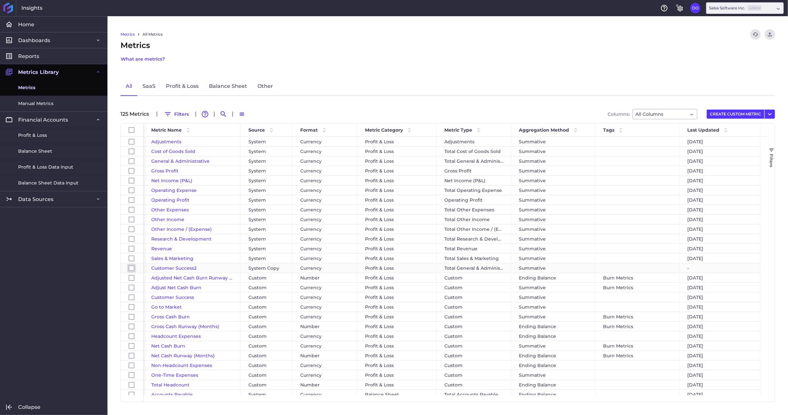
click at [132, 268] on input "Press Space to toggle row selection (unchecked)" at bounding box center [132, 268] width 6 height 6
checkbox input "true"
click at [281, 116] on button "Delete" at bounding box center [277, 114] width 32 height 10
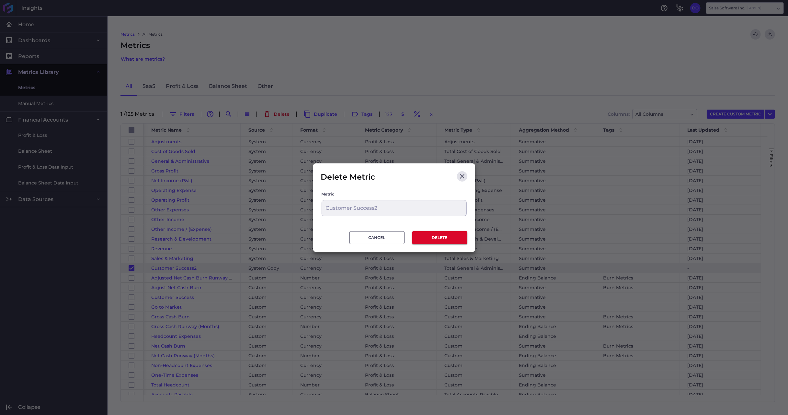
click at [449, 237] on button "DELETE" at bounding box center [440, 237] width 55 height 13
checkbox input "false"
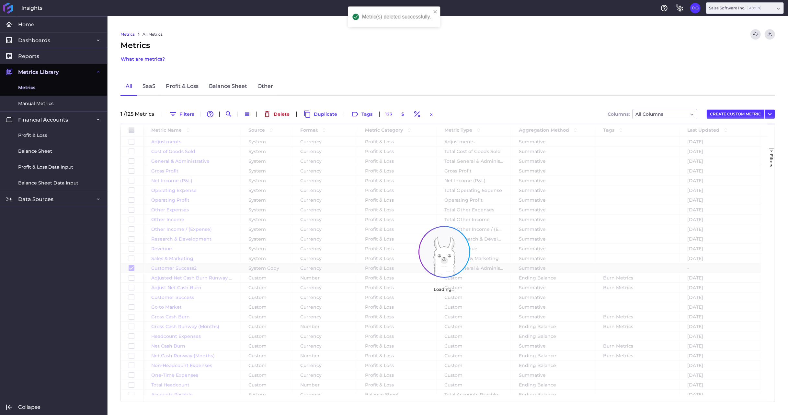
checkbox input "false"
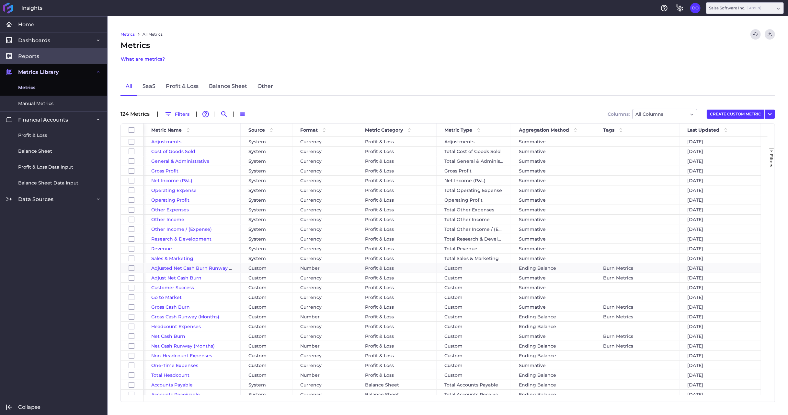
click at [31, 59] on span "Reports" at bounding box center [28, 56] width 21 height 7
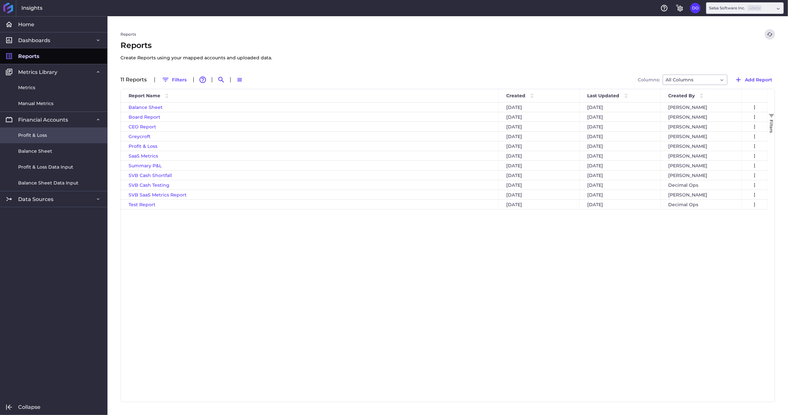
click at [33, 132] on span "Profit & Loss" at bounding box center [32, 135] width 29 height 7
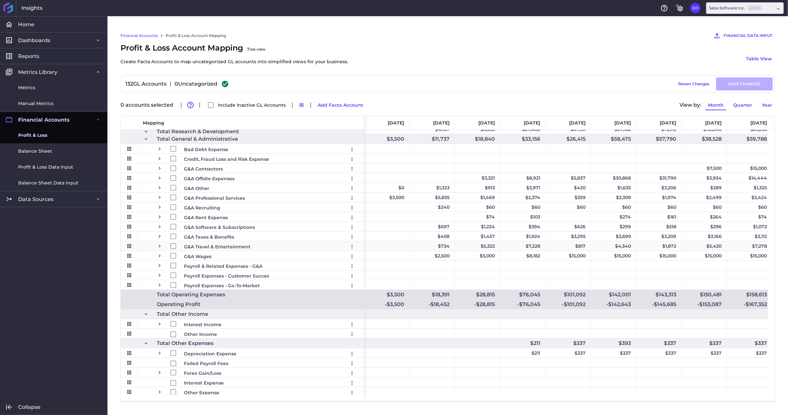
scroll to position [254, 0]
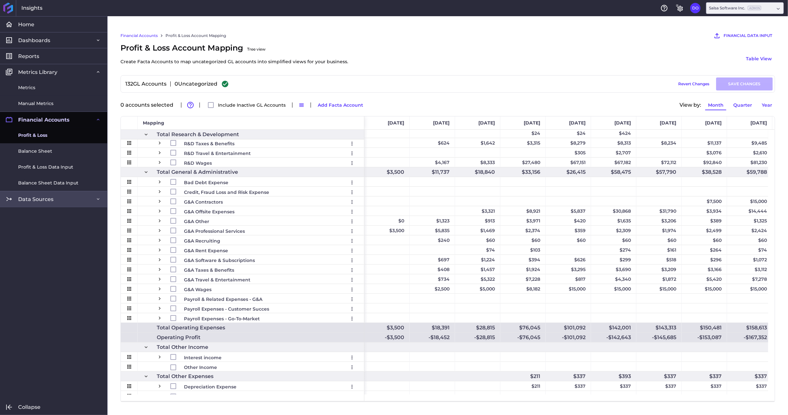
click at [42, 195] on link "Data Sources" at bounding box center [53, 199] width 107 height 16
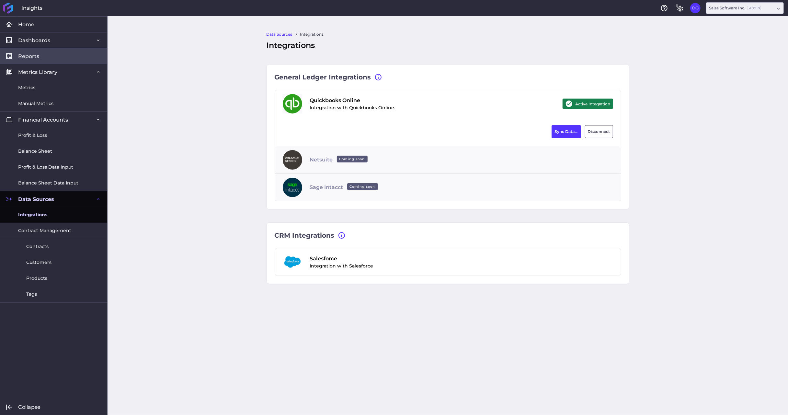
click at [33, 57] on span "Reports" at bounding box center [28, 56] width 21 height 7
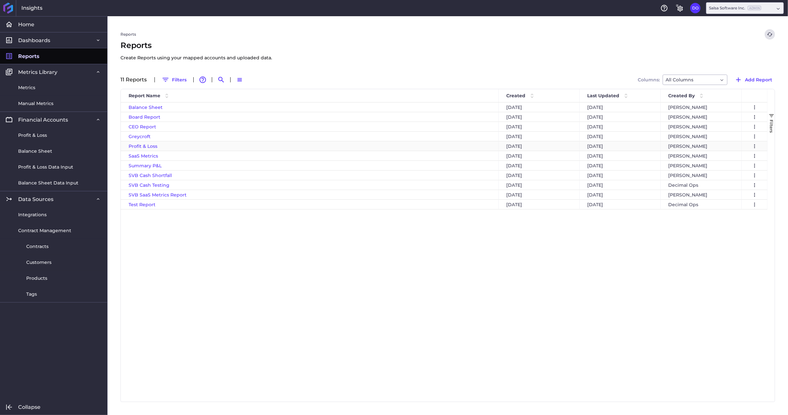
click at [139, 147] on span "Profit & Loss" at bounding box center [143, 146] width 29 height 6
